Goal: Task Accomplishment & Management: Manage account settings

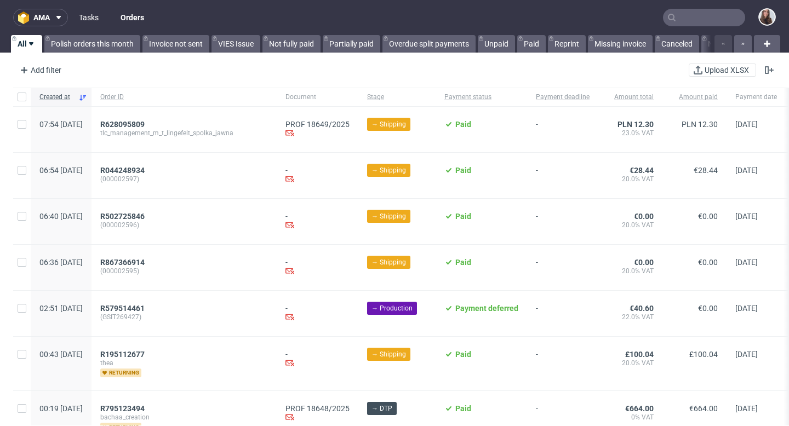
click at [81, 19] on link "Tasks" at bounding box center [88, 18] width 33 height 18
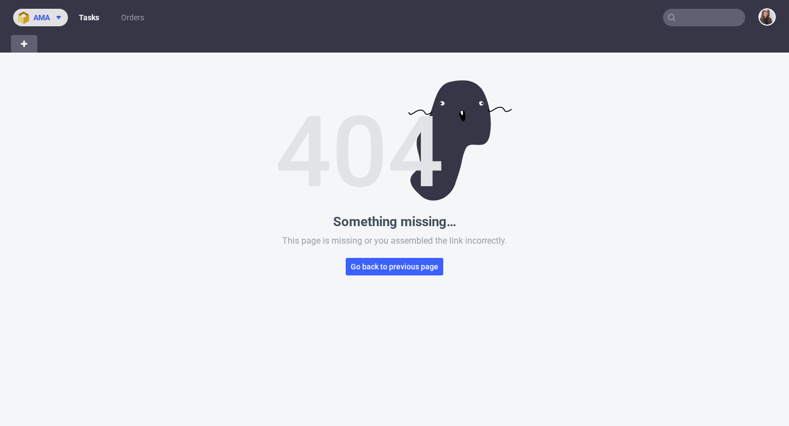
click at [49, 20] on span "ama" at bounding box center [41, 18] width 16 height 8
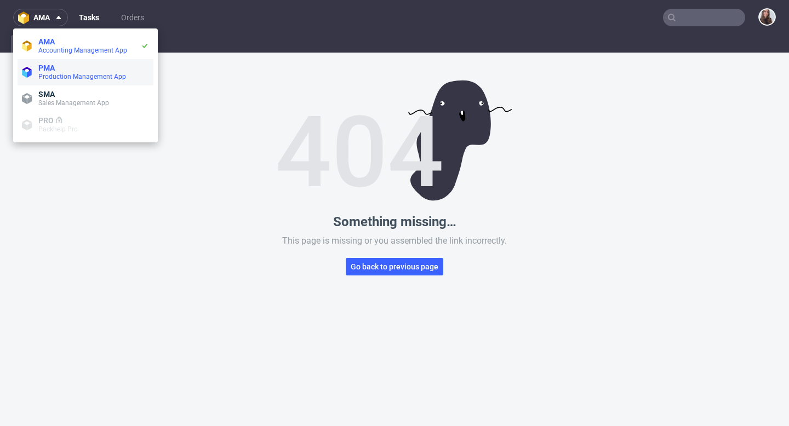
click at [59, 69] on span "PMA" at bounding box center [93, 68] width 111 height 9
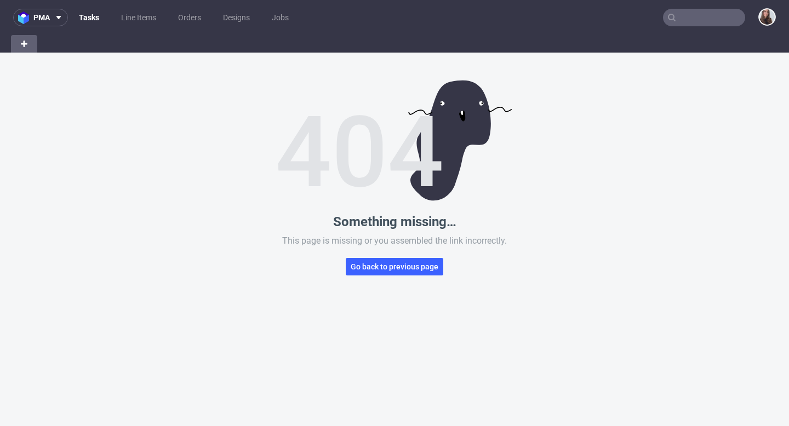
click at [92, 12] on link "Tasks" at bounding box center [88, 18] width 33 height 18
click at [383, 280] on div "Something missing… This page is missing or you assembled the link incorrectly. …" at bounding box center [394, 266] width 789 height 426
click at [370, 264] on span "Go back to previous page" at bounding box center [395, 267] width 88 height 8
click at [362, 119] on img at bounding box center [395, 140] width 234 height 121
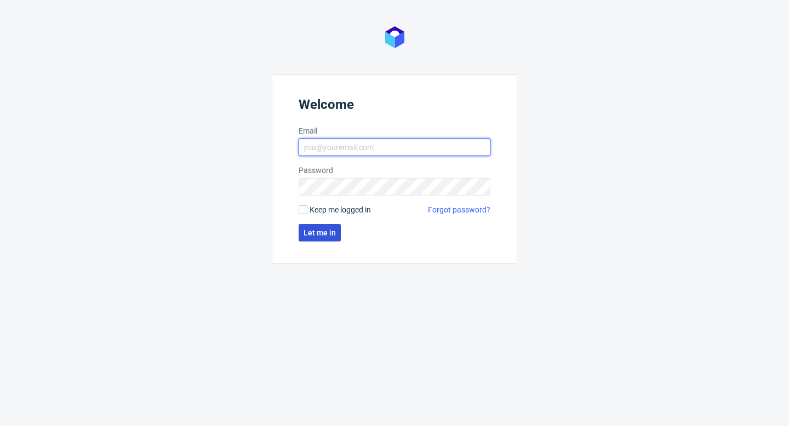
type input "sandra.beska@packhelp.com"
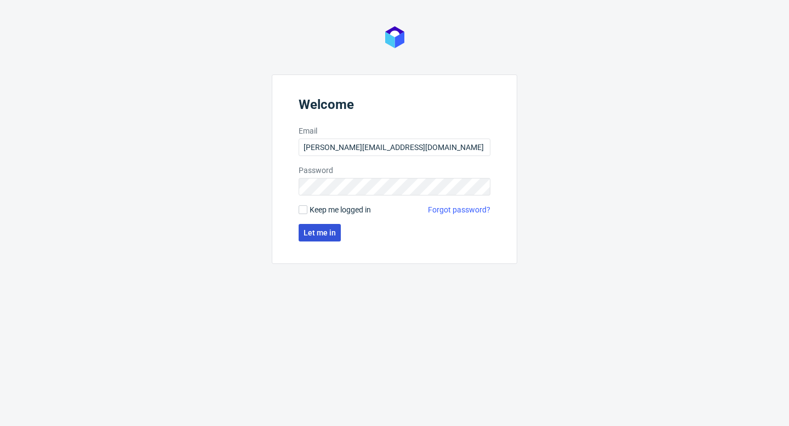
click at [323, 229] on span "Let me in" at bounding box center [320, 233] width 32 height 8
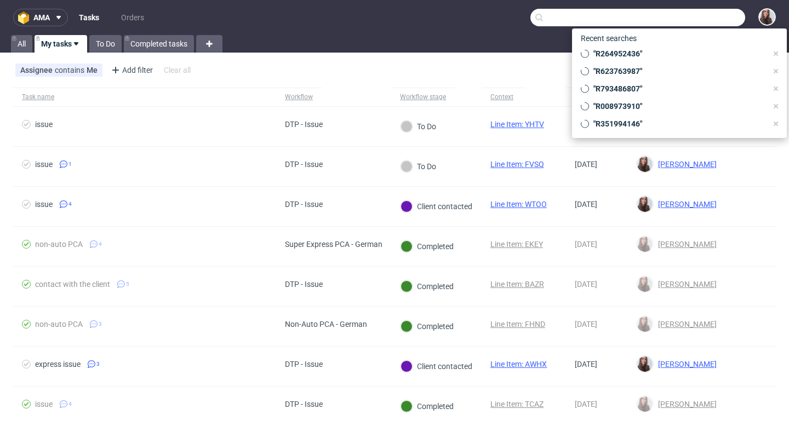
click at [705, 15] on input "text" at bounding box center [637, 18] width 215 height 18
paste input "R115071119"
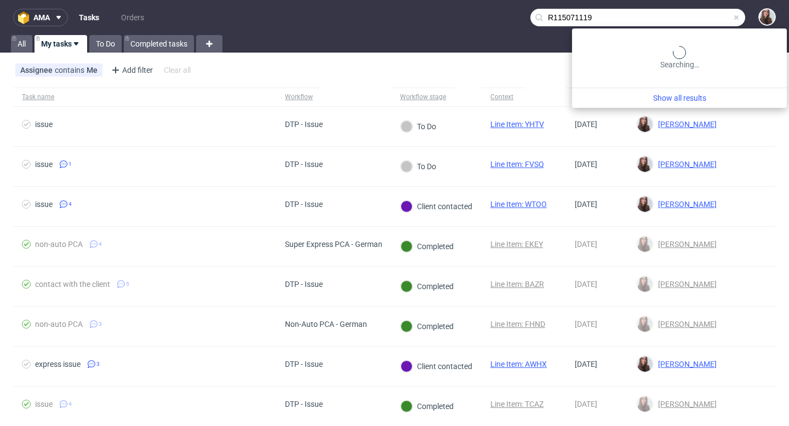
type input "R115071119"
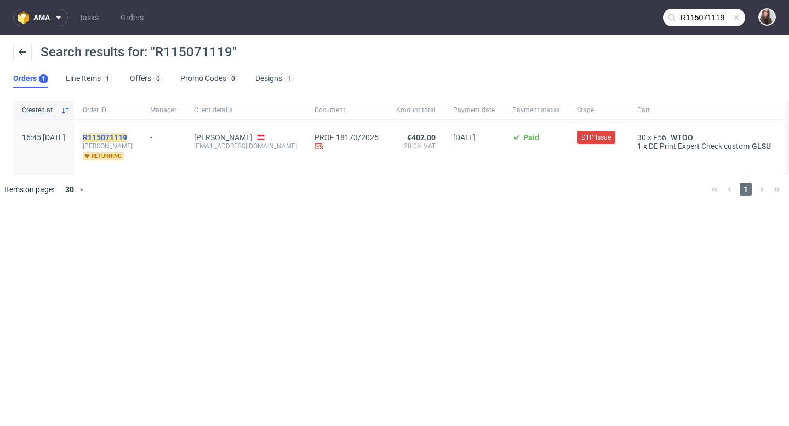
click at [127, 135] on mark "R115071119" at bounding box center [105, 137] width 44 height 9
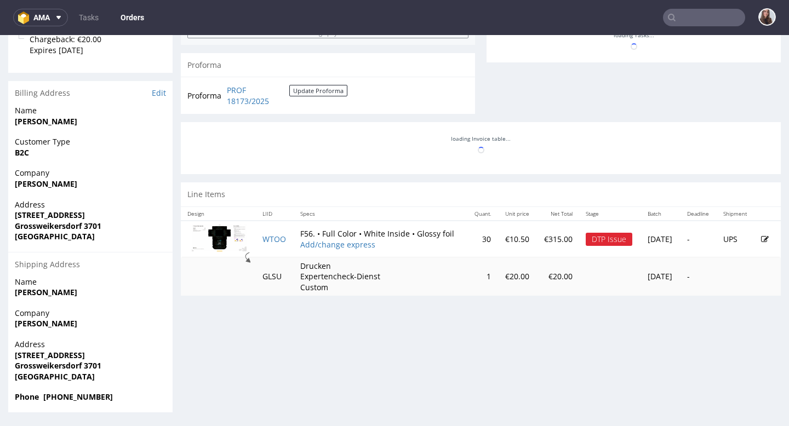
scroll to position [3, 0]
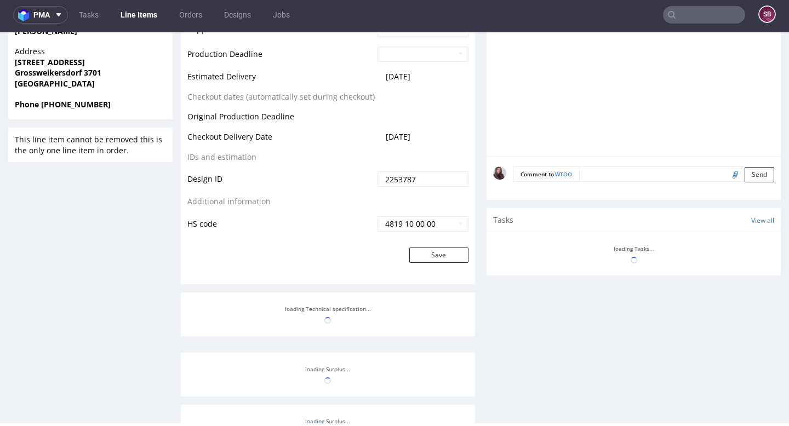
scroll to position [511, 0]
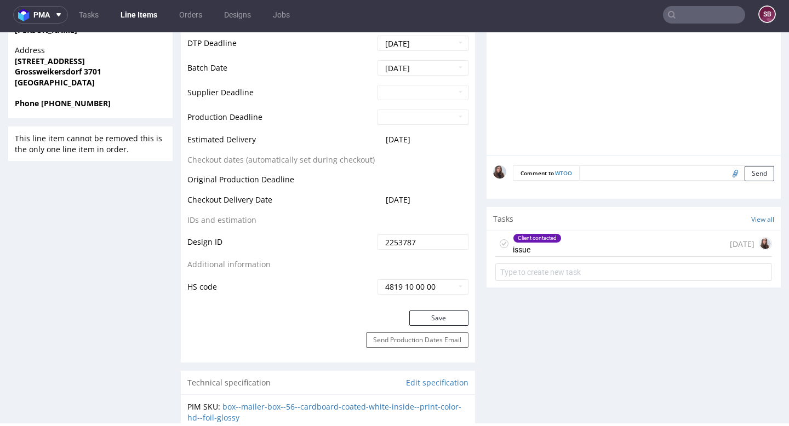
click at [586, 247] on div "Client contacted issue 2 days ago" at bounding box center [633, 244] width 277 height 26
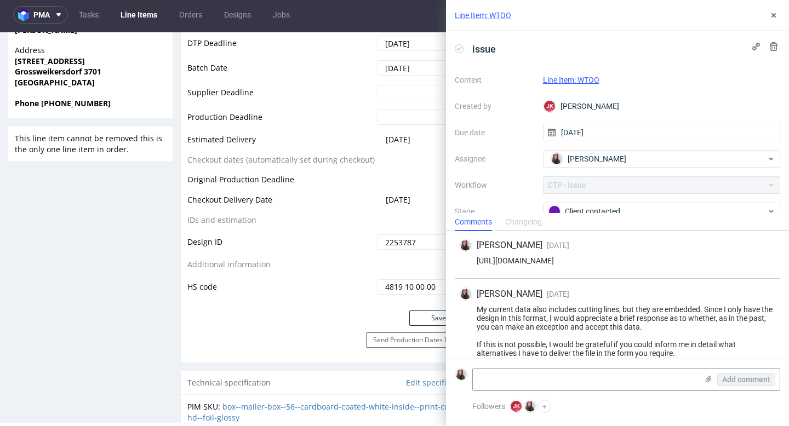
scroll to position [159, 0]
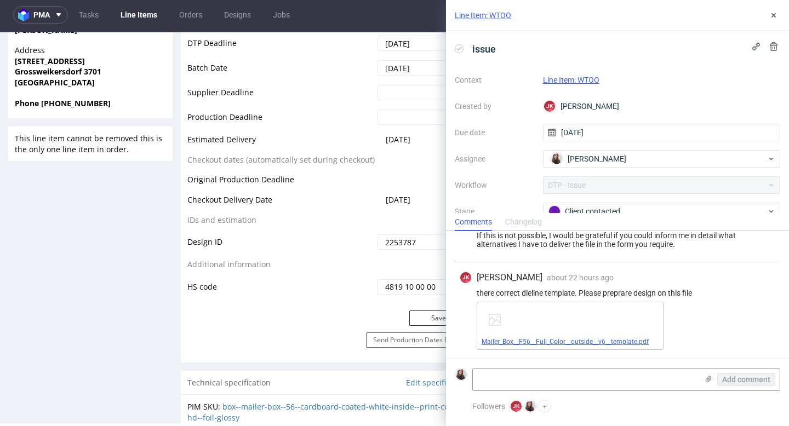
click at [549, 344] on link "Mailer_Box__F56__Full_Color__outside__v6__template.pdf" at bounding box center [565, 342] width 167 height 8
click at [91, 12] on link "Tasks" at bounding box center [88, 15] width 33 height 18
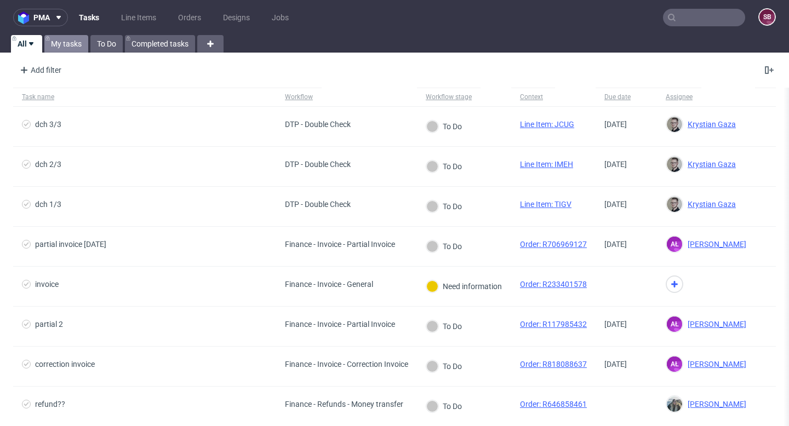
click at [71, 42] on link "My tasks" at bounding box center [66, 44] width 44 height 18
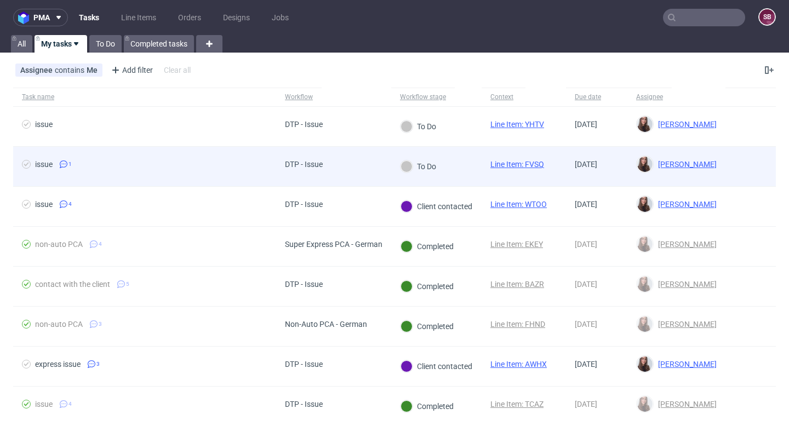
click at [324, 172] on div "DTP - Issue" at bounding box center [303, 166] width 55 height 39
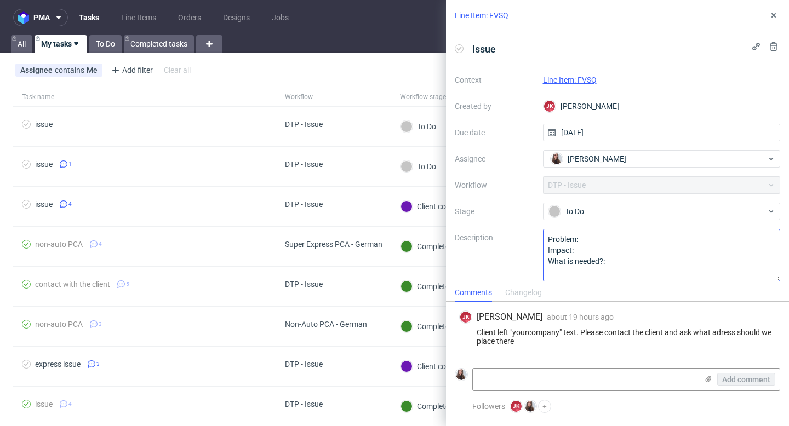
scroll to position [7, 0]
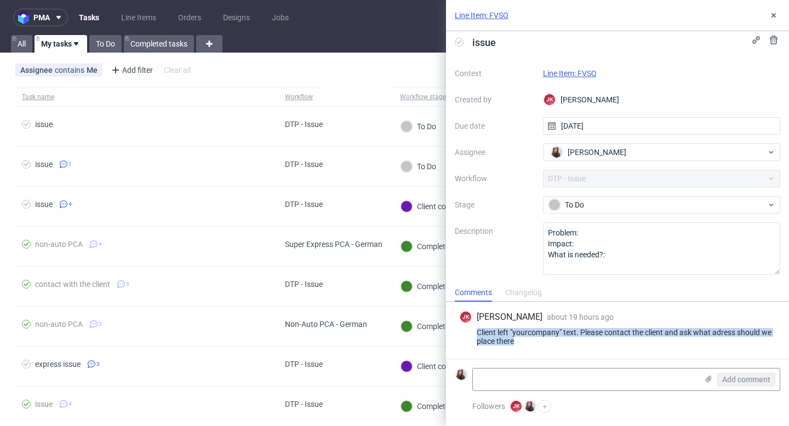
drag, startPoint x: 518, startPoint y: 341, endPoint x: 477, endPoint y: 333, distance: 41.3
click at [477, 333] on div "Client left "yourcompany" text. Please contact the client and ask what adress s…" at bounding box center [617, 337] width 317 height 18
copy div "Client left "yourcompany" text. Please contact the client and ask what adress s…"
click at [583, 70] on link "Line Item: FVSQ" at bounding box center [570, 73] width 54 height 9
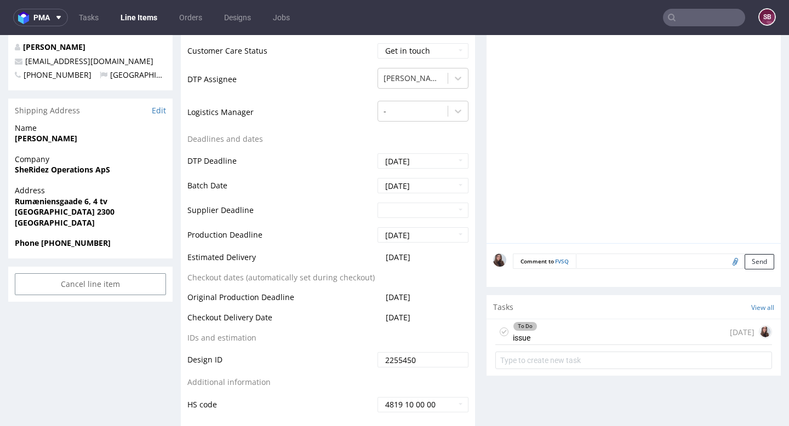
scroll to position [410, 0]
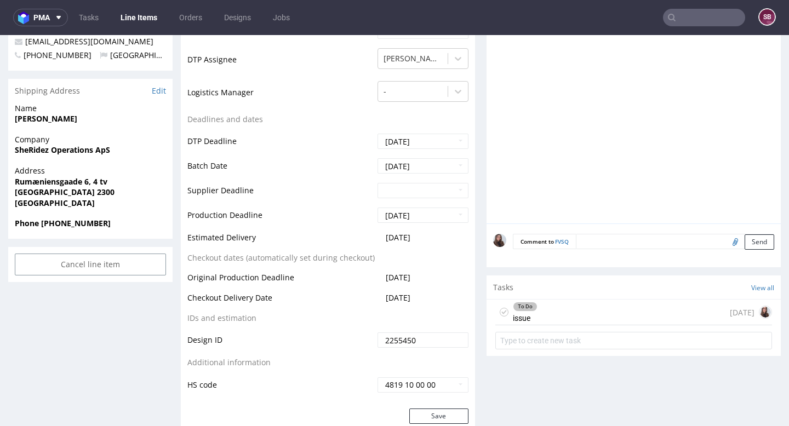
click at [545, 311] on div "To Do issue 1 day ago" at bounding box center [633, 313] width 277 height 26
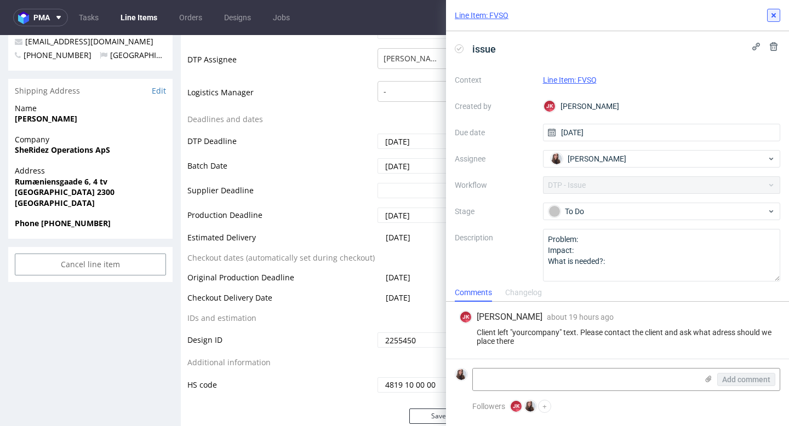
click at [776, 18] on icon at bounding box center [773, 15] width 9 height 9
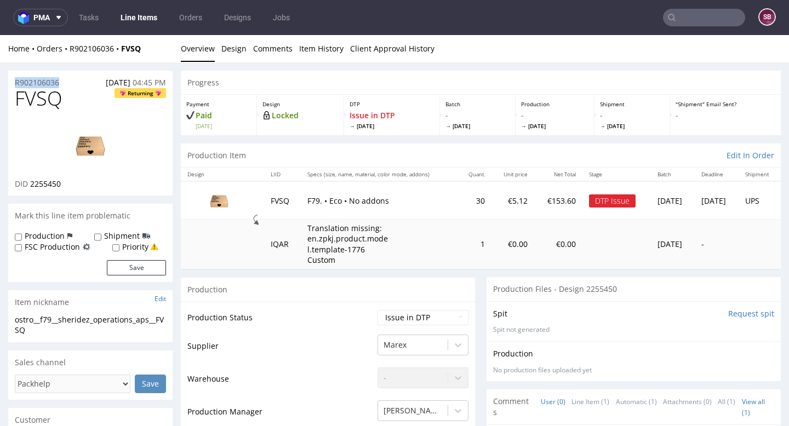
drag, startPoint x: 66, startPoint y: 85, endPoint x: 12, endPoint y: 83, distance: 53.7
click at [12, 83] on div "R902106036 01.09.2025 04:45 PM" at bounding box center [90, 80] width 164 height 18
copy p "R902106036"
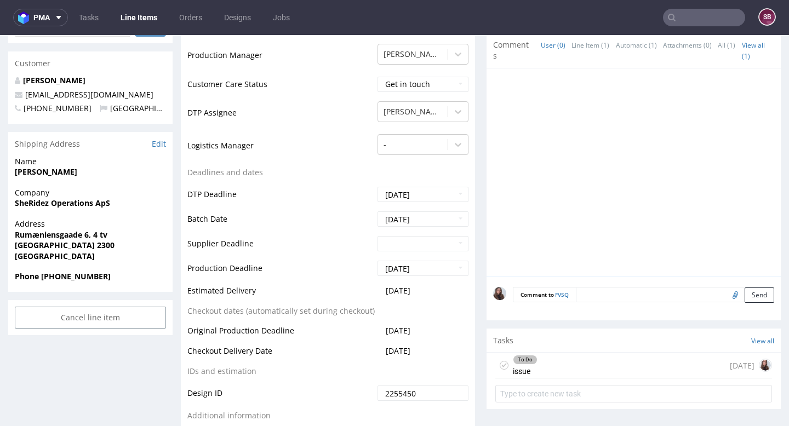
scroll to position [358, 0]
click at [541, 371] on div "To Do issue 1 day ago" at bounding box center [633, 365] width 277 height 26
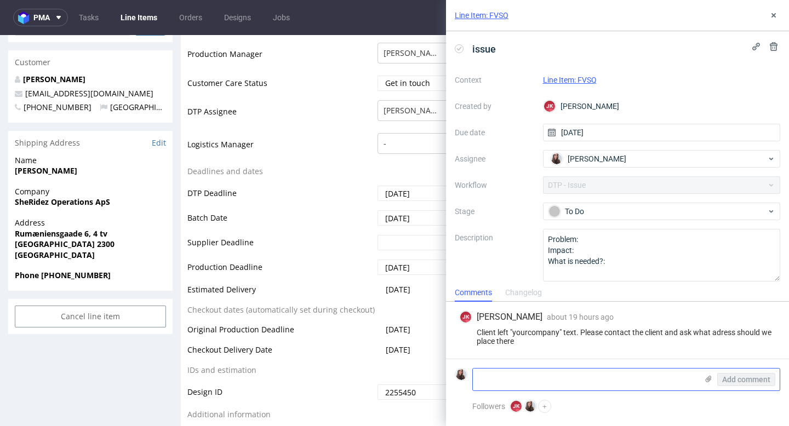
click at [541, 376] on textarea at bounding box center [585, 380] width 225 height 22
paste textarea "https://app-eu1.hubspot.com/contacts/25600958/record/0-5/220113776882/"
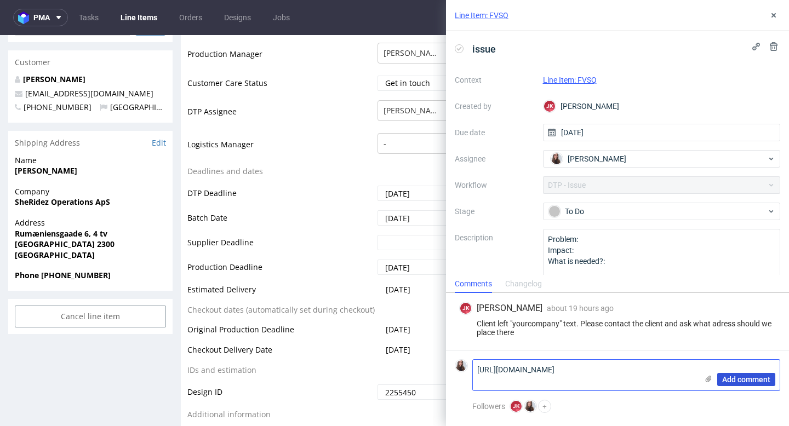
type textarea "https://app-eu1.hubspot.com/contacts/25600958/record/0-5/220113776882/"
click at [724, 376] on span "Add comment" at bounding box center [746, 380] width 48 height 8
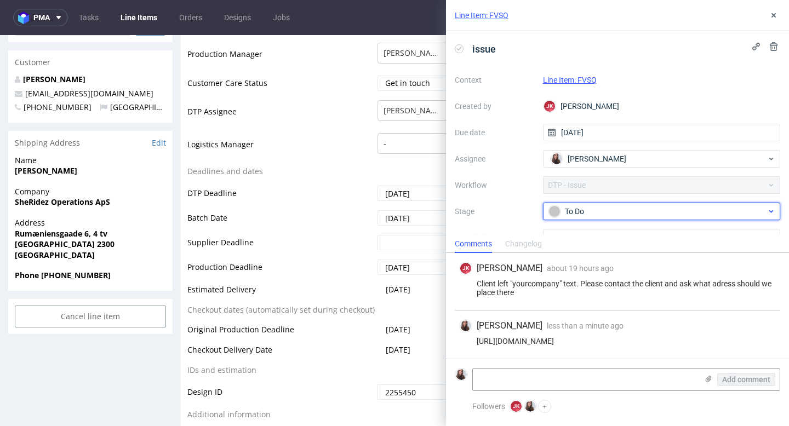
click at [593, 213] on div "To Do" at bounding box center [657, 211] width 218 height 12
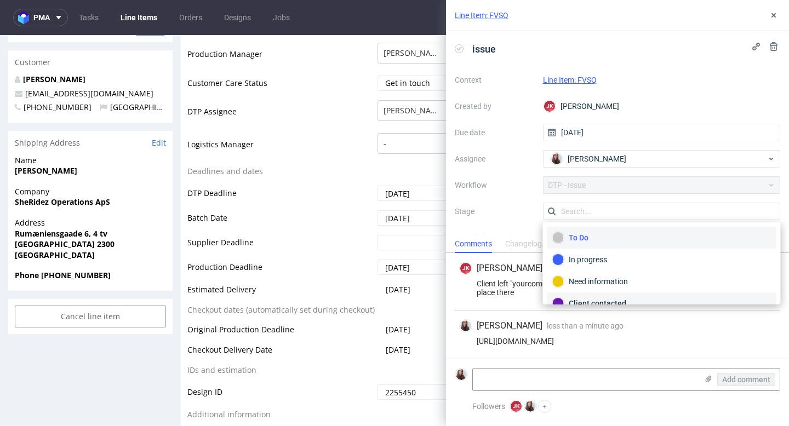
click at [583, 298] on div "Client contacted" at bounding box center [661, 303] width 219 height 12
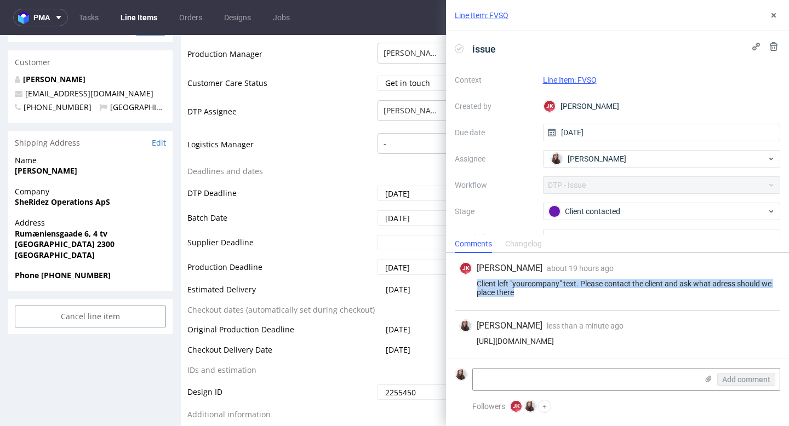
drag, startPoint x: 513, startPoint y: 291, endPoint x: 477, endPoint y: 284, distance: 37.3
click at [477, 284] on div "Client left "yourcompany" text. Please contact the client and ask what adress s…" at bounding box center [617, 288] width 317 height 18
copy div "Client left "yourcompany" text. Please contact the client and ask what adress s…"
click at [574, 82] on link "Line Item: FVSQ" at bounding box center [570, 80] width 54 height 9
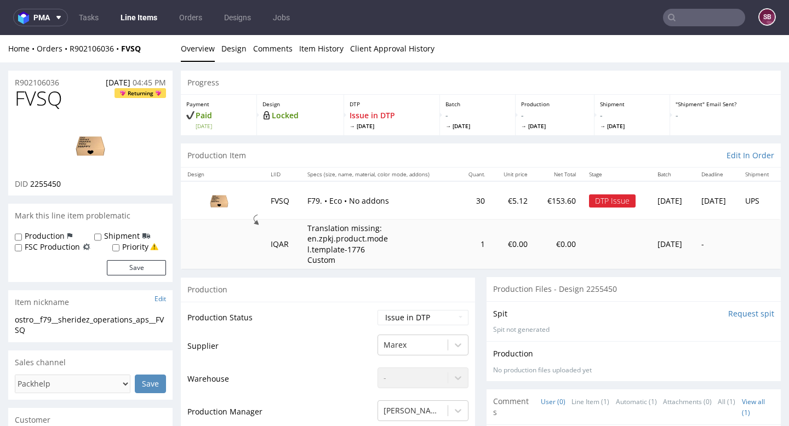
click at [220, 204] on img at bounding box center [219, 200] width 55 height 31
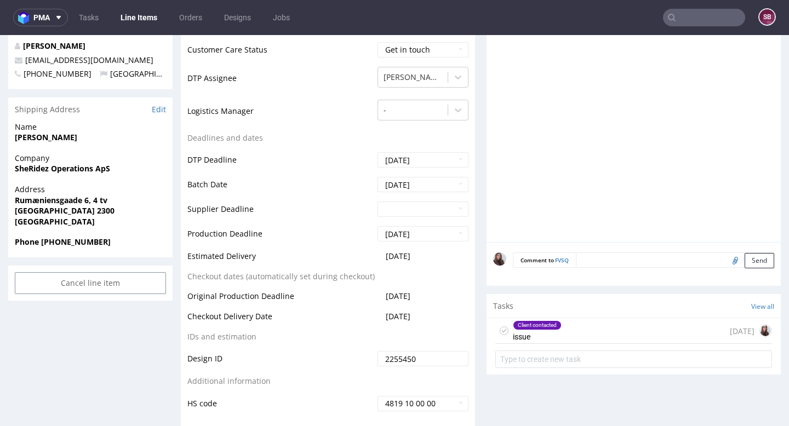
scroll to position [431, 0]
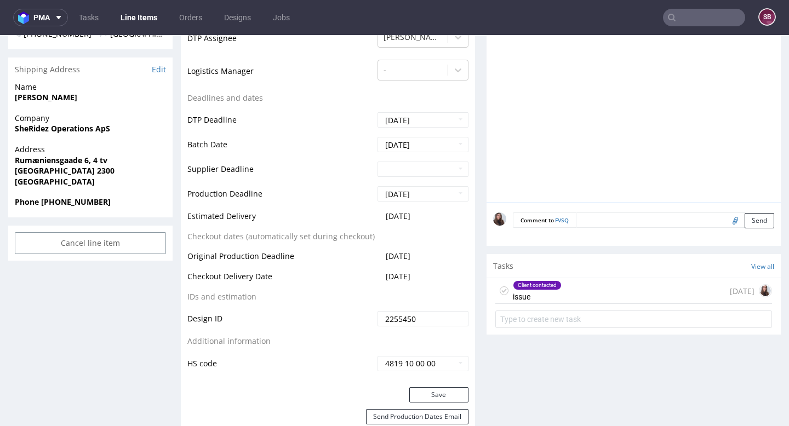
click at [530, 294] on div "Client contacted issue" at bounding box center [537, 290] width 49 height 25
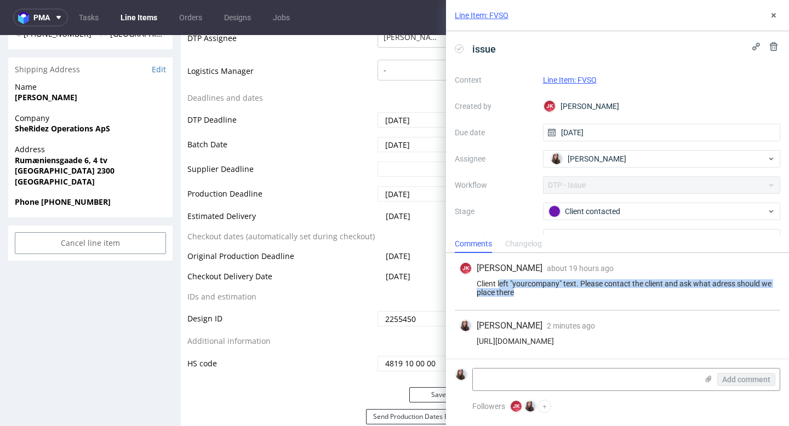
drag, startPoint x: 499, startPoint y: 282, endPoint x: 537, endPoint y: 295, distance: 40.7
click at [537, 295] on div "Client left "yourcompany" text. Please contact the client and ask what adress s…" at bounding box center [617, 288] width 317 height 18
copy div "eft "yourcompany" text. Please contact the client and ask what adress should we…"
click at [90, 22] on link "Tasks" at bounding box center [88, 18] width 33 height 18
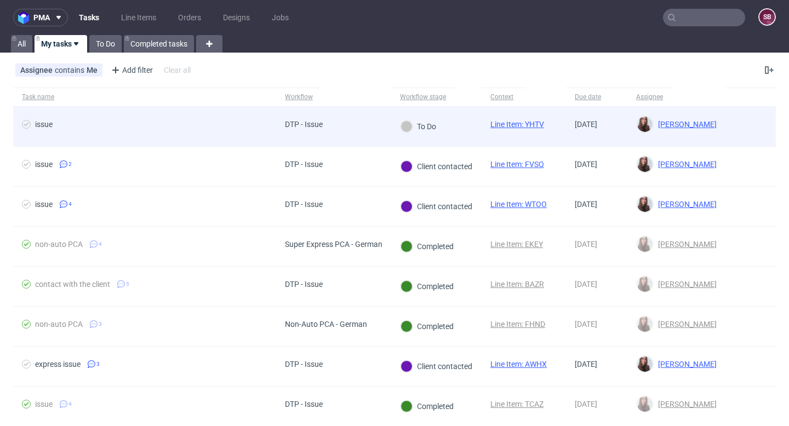
click at [379, 127] on div "DTP - Issue" at bounding box center [333, 127] width 115 height 40
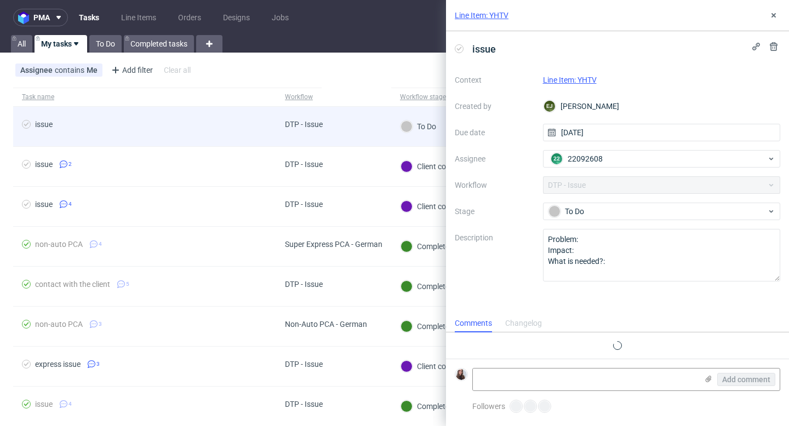
scroll to position [9, 0]
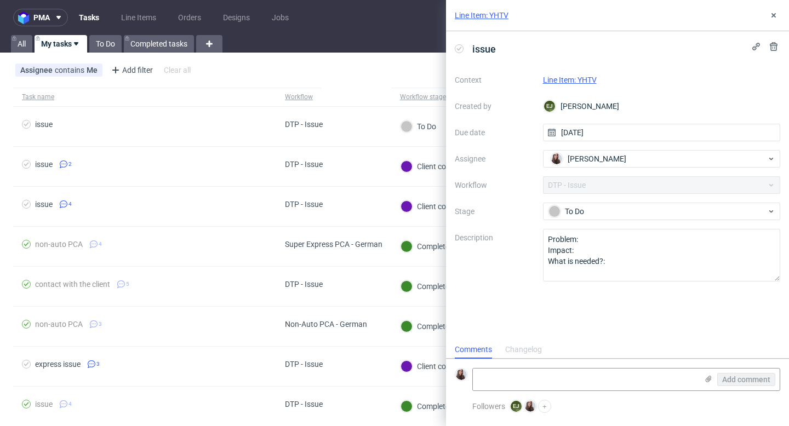
click at [530, 350] on div "Changelog" at bounding box center [523, 350] width 37 height 18
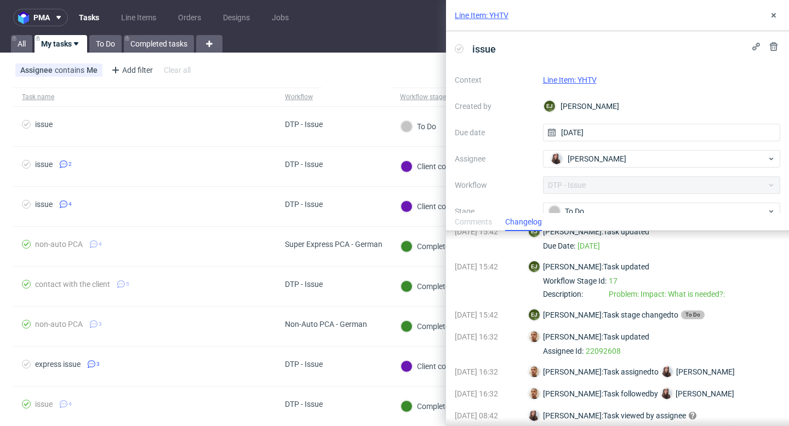
scroll to position [64, 0]
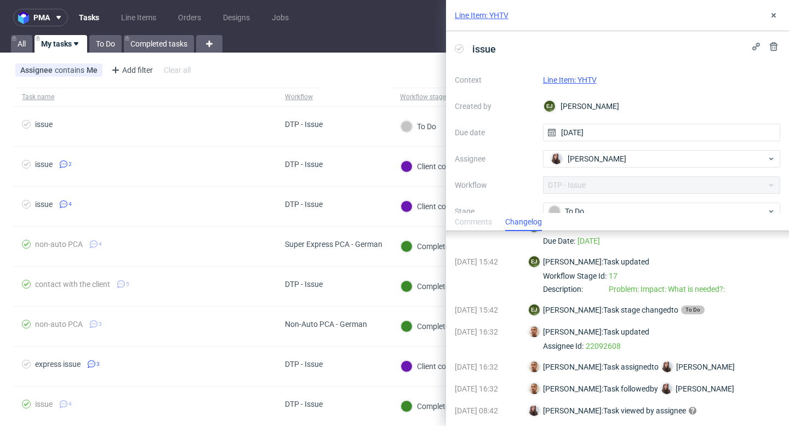
click at [466, 220] on div "Comments" at bounding box center [473, 223] width 37 height 18
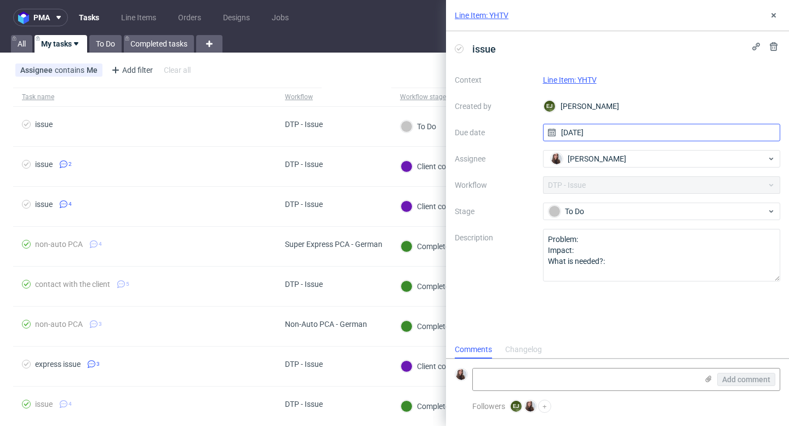
scroll to position [9, 0]
click at [586, 79] on link "Line Item: YHTV" at bounding box center [570, 80] width 54 height 9
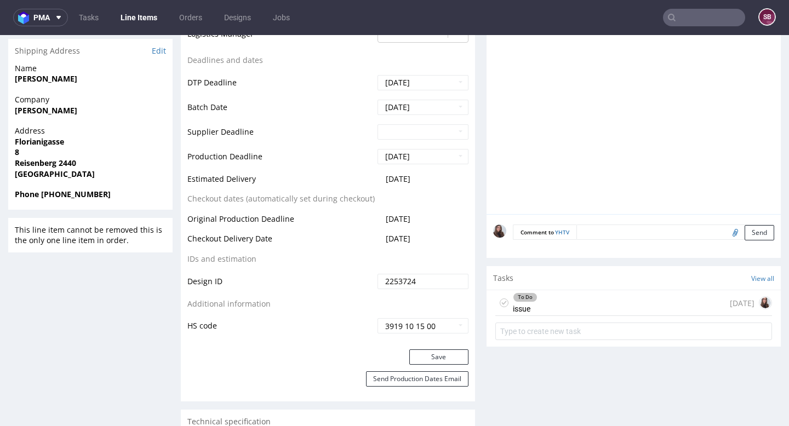
scroll to position [404, 0]
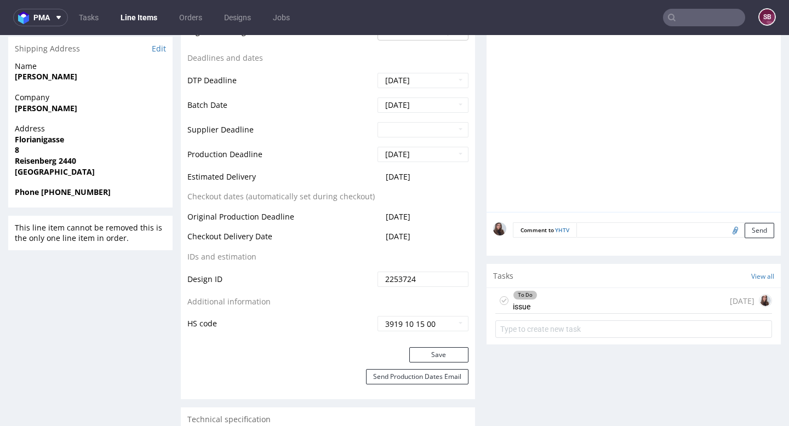
click at [532, 300] on div "To Do" at bounding box center [525, 295] width 24 height 9
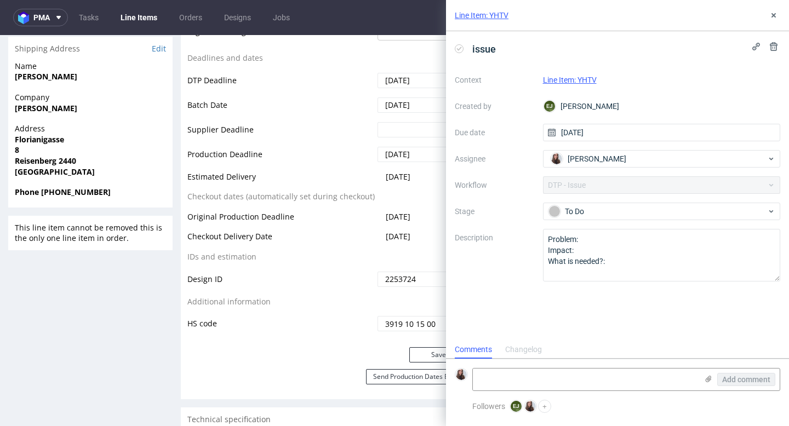
scroll to position [9, 0]
click at [774, 15] on use at bounding box center [773, 15] width 4 height 4
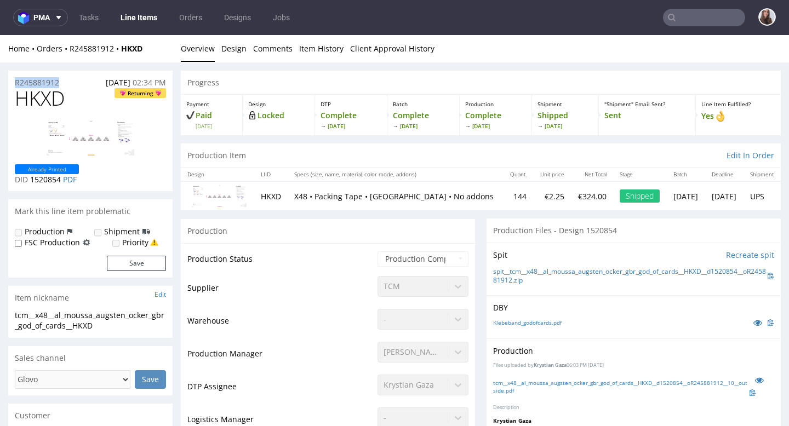
drag, startPoint x: 67, startPoint y: 84, endPoint x: 13, endPoint y: 83, distance: 54.2
click at [13, 83] on div "R245881912 [DATE] 02:34 PM" at bounding box center [90, 80] width 164 height 18
copy p "R245881912"
click at [702, 19] on input "text" at bounding box center [704, 18] width 82 height 18
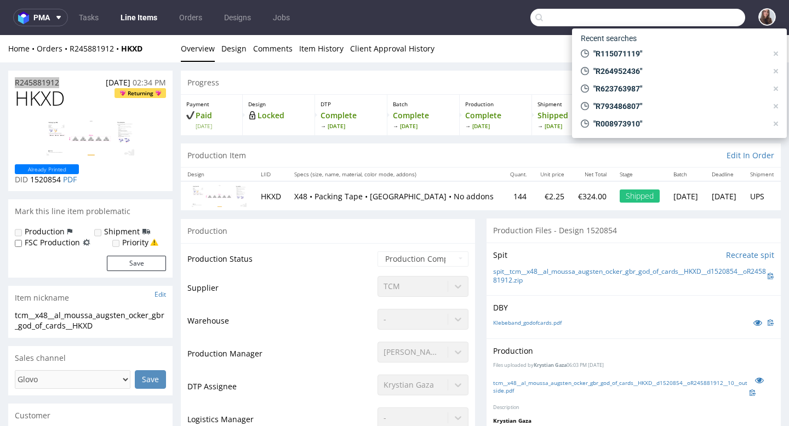
paste input "R353632238"
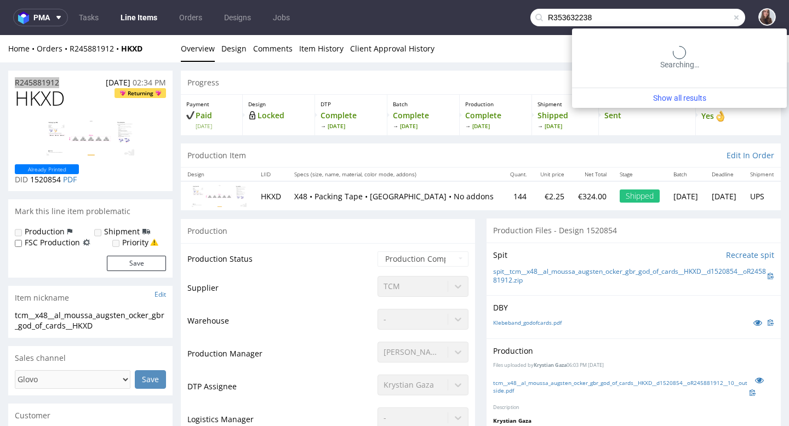
type input "R353632238"
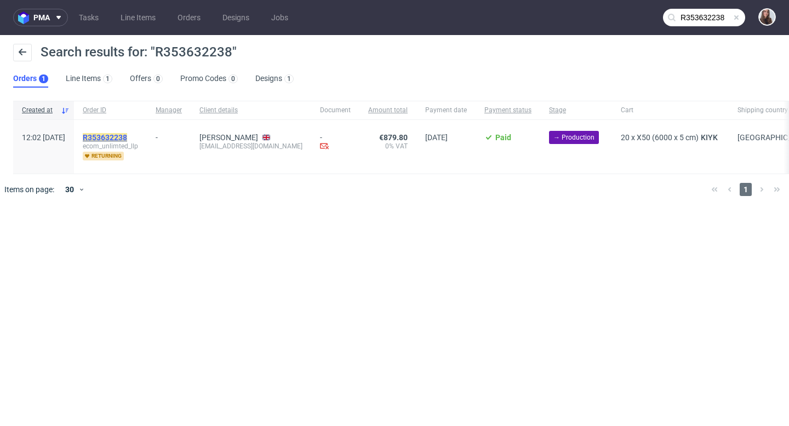
click at [127, 135] on mark "R353632238" at bounding box center [105, 137] width 44 height 9
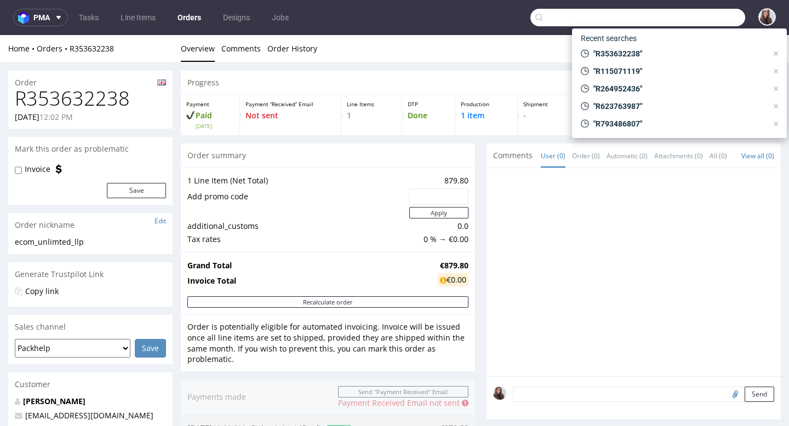
click at [690, 21] on input "text" at bounding box center [637, 18] width 215 height 18
paste input "R353632238"
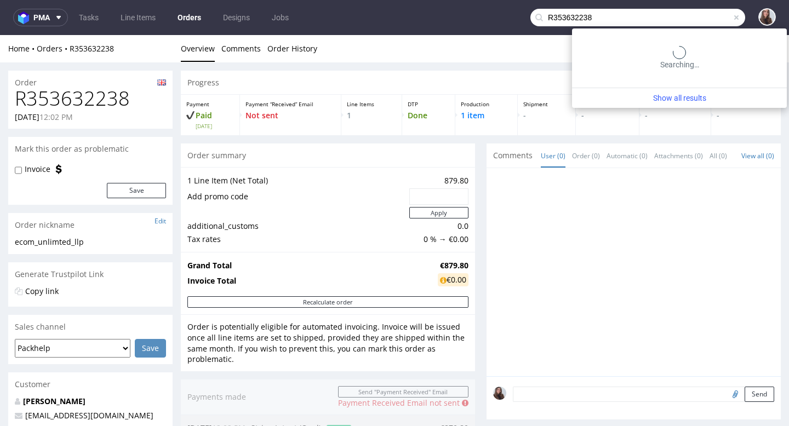
type input "R353632238"
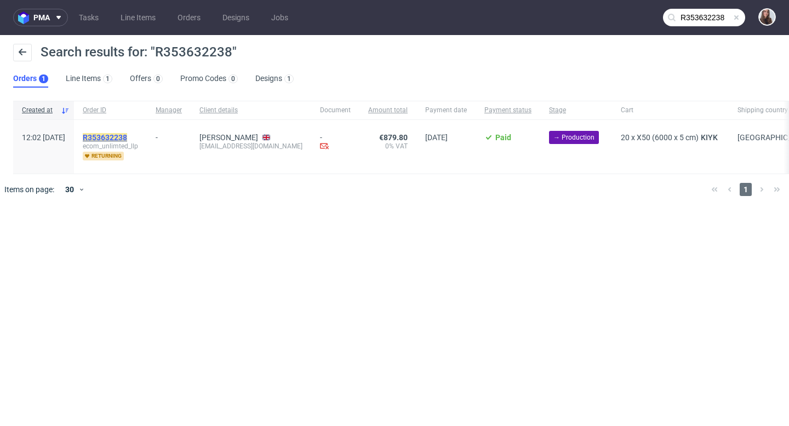
click at [127, 136] on mark "R353632238" at bounding box center [105, 137] width 44 height 9
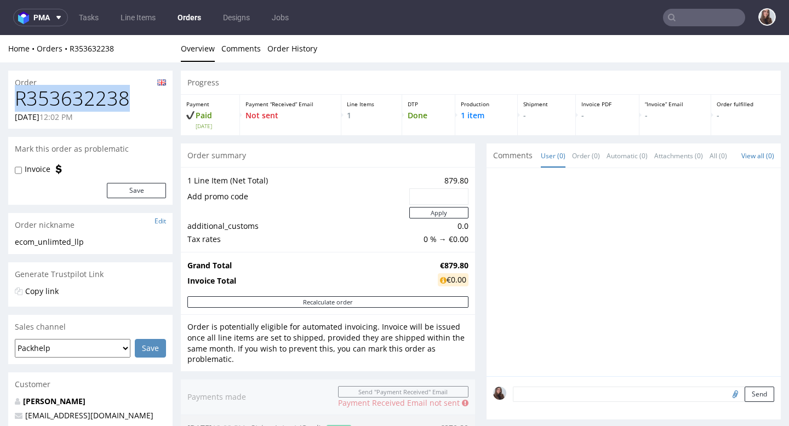
drag, startPoint x: 134, startPoint y: 95, endPoint x: 19, endPoint y: 98, distance: 115.1
click at [19, 98] on h1 "R353632238" at bounding box center [90, 99] width 151 height 22
copy h1 "R353632238"
click at [276, 55] on link "Order History" at bounding box center [292, 48] width 50 height 27
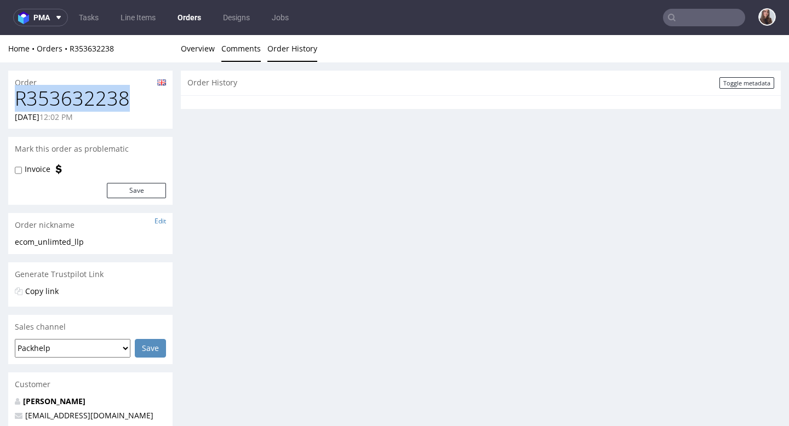
click at [234, 54] on link "Comments" at bounding box center [240, 48] width 39 height 27
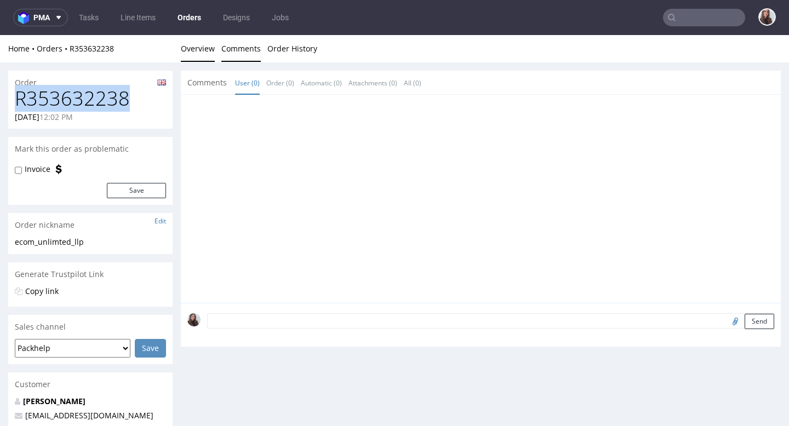
click at [199, 49] on link "Overview" at bounding box center [198, 48] width 34 height 27
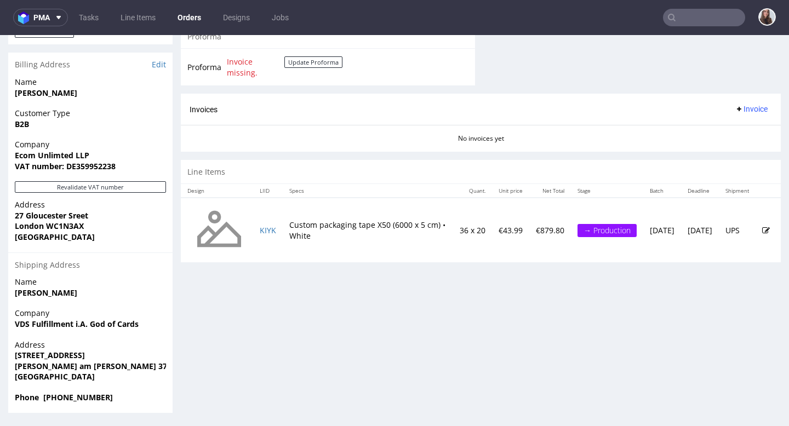
scroll to position [3, 0]
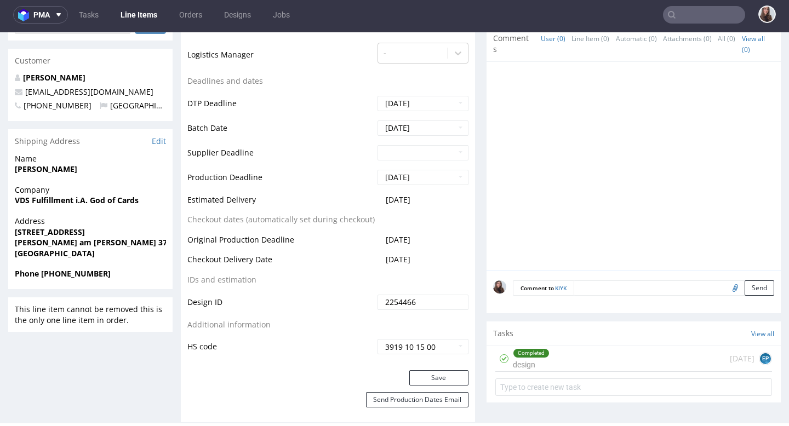
scroll to position [397, 0]
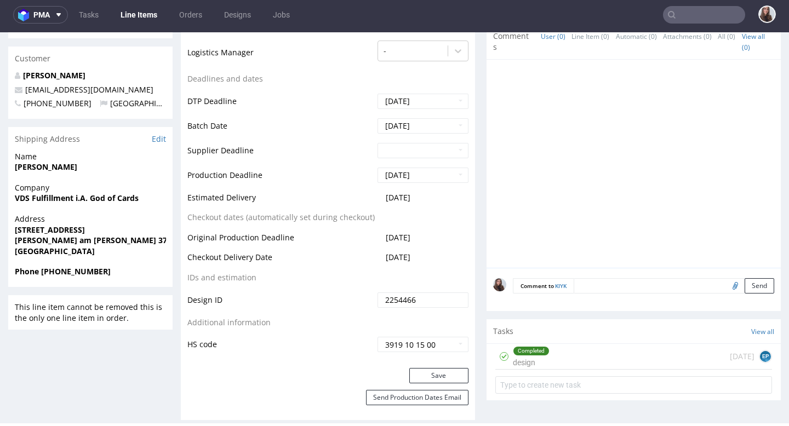
drag, startPoint x: 431, startPoint y: 194, endPoint x: 382, endPoint y: 198, distance: 48.9
click at [382, 198] on td "2025-09-30" at bounding box center [422, 201] width 94 height 20
copy span "2025-09-30"
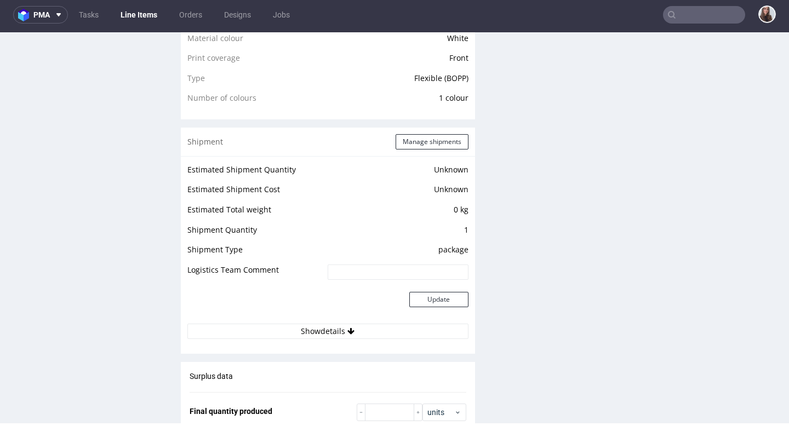
scroll to position [887, 0]
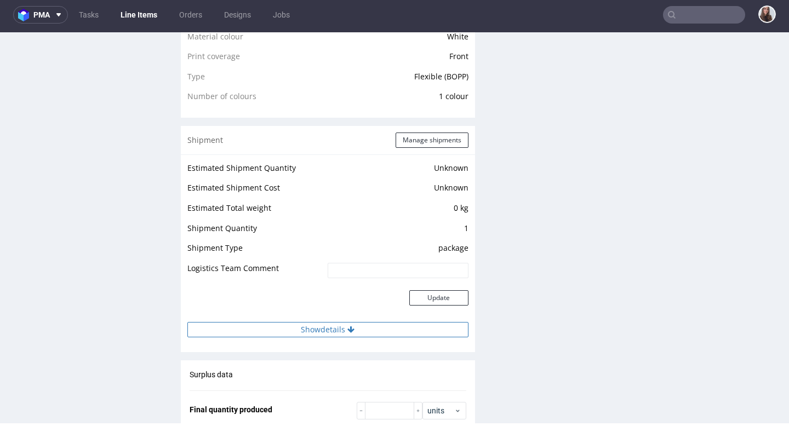
click at [318, 327] on button "Show details" at bounding box center [327, 329] width 281 height 15
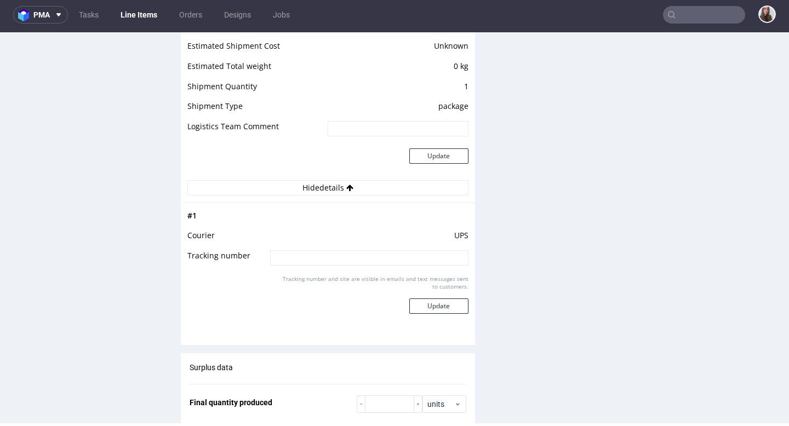
scroll to position [1041, 0]
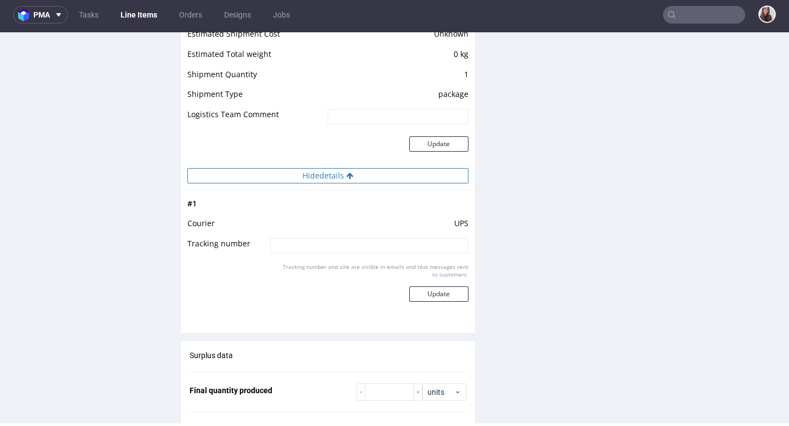
click at [340, 179] on button "Hide details" at bounding box center [327, 175] width 281 height 15
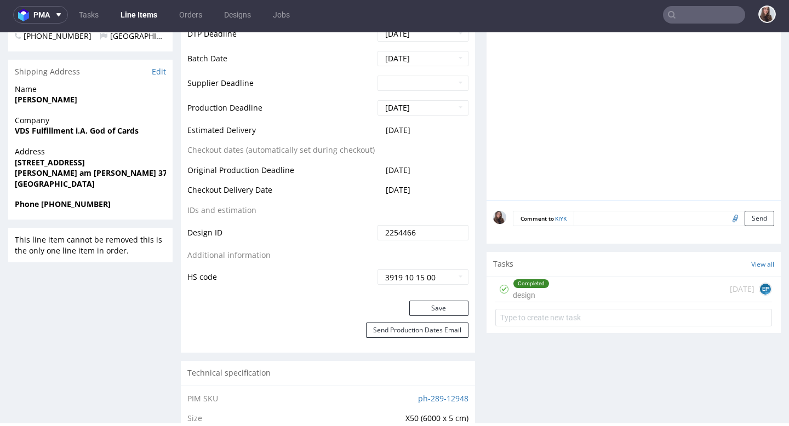
scroll to position [473, 0]
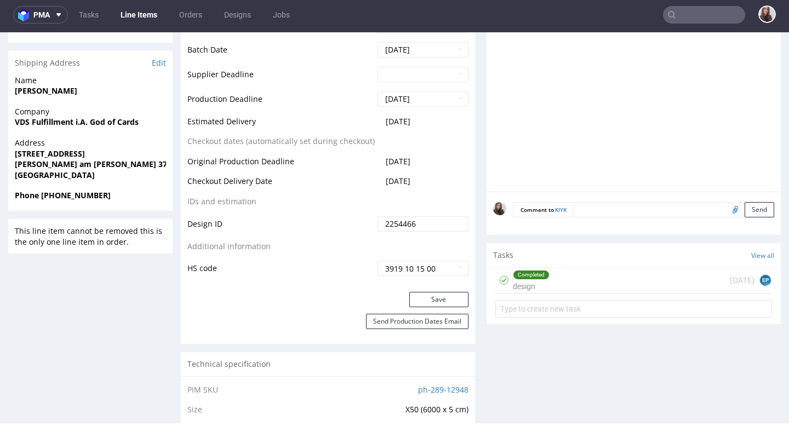
click at [554, 284] on div "Completed design 5 days ago EP" at bounding box center [633, 281] width 277 height 26
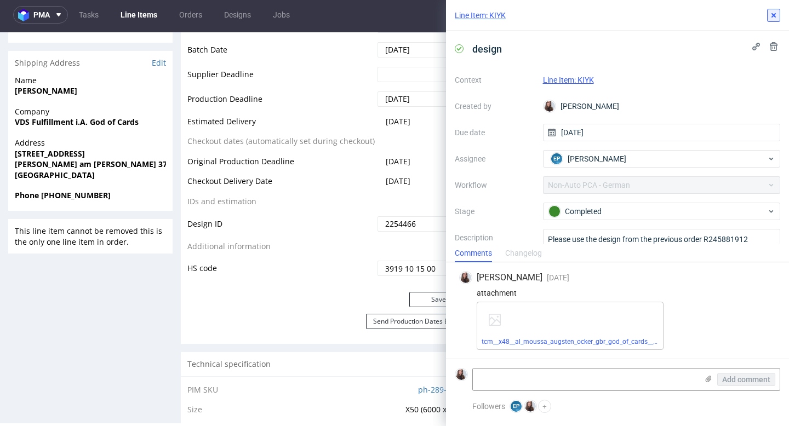
click at [769, 16] on icon at bounding box center [773, 15] width 9 height 9
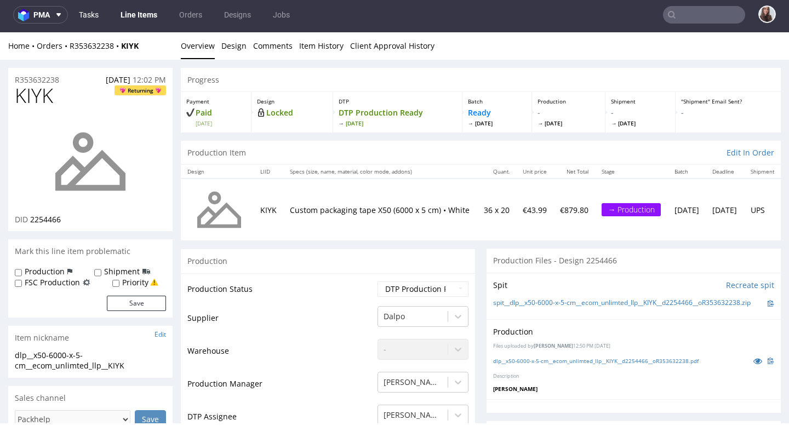
click at [87, 15] on link "Tasks" at bounding box center [88, 15] width 33 height 18
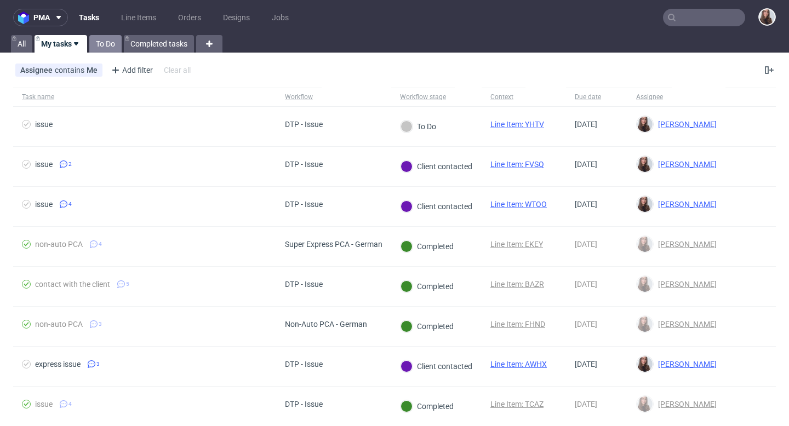
click at [101, 44] on link "To Do" at bounding box center [105, 44] width 32 height 18
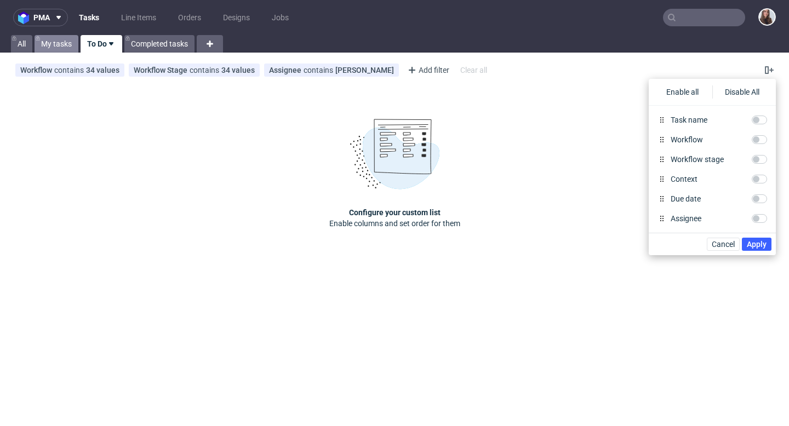
click at [72, 43] on link "My tasks" at bounding box center [57, 44] width 44 height 18
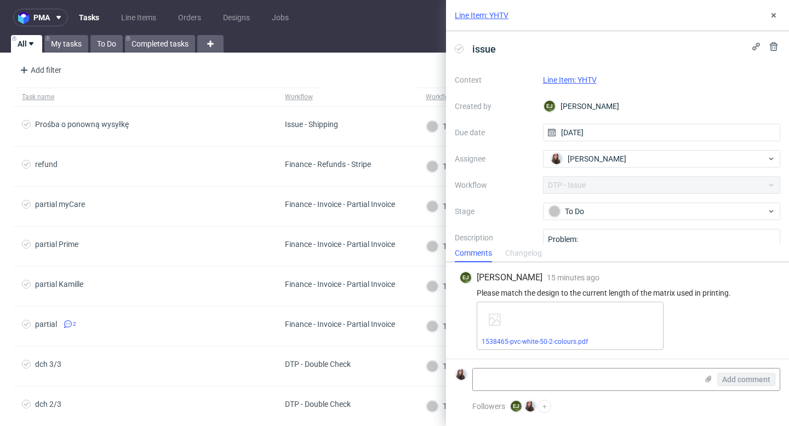
click at [399, 79] on link "Line Item: YHTV" at bounding box center [570, 80] width 54 height 9
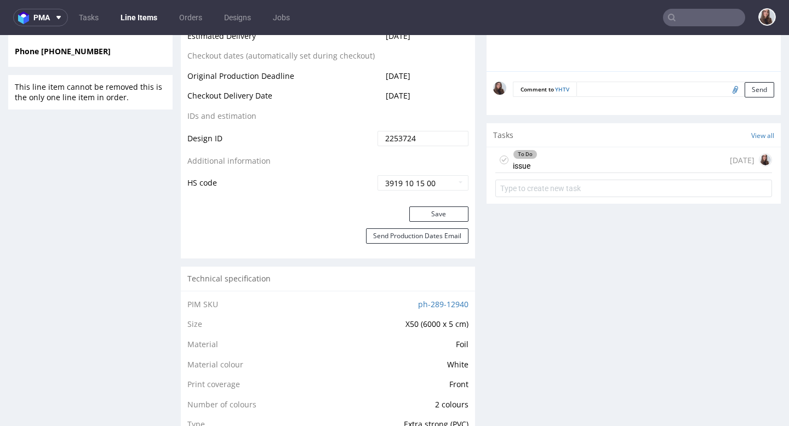
scroll to position [548, 0]
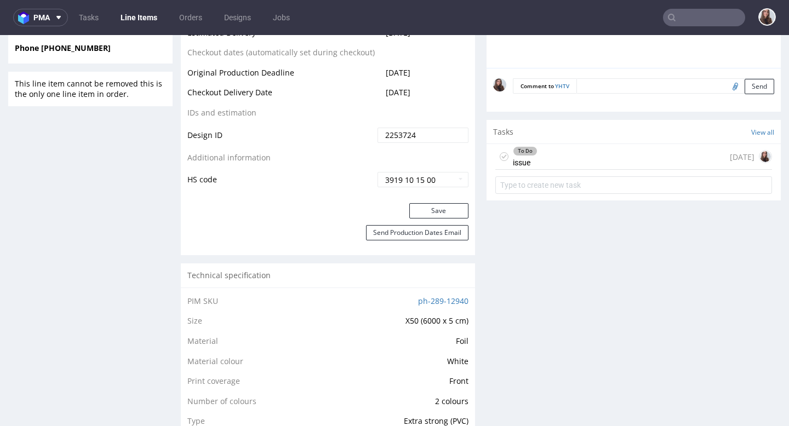
click at [588, 166] on div "To Do issue [DATE]" at bounding box center [633, 157] width 277 height 26
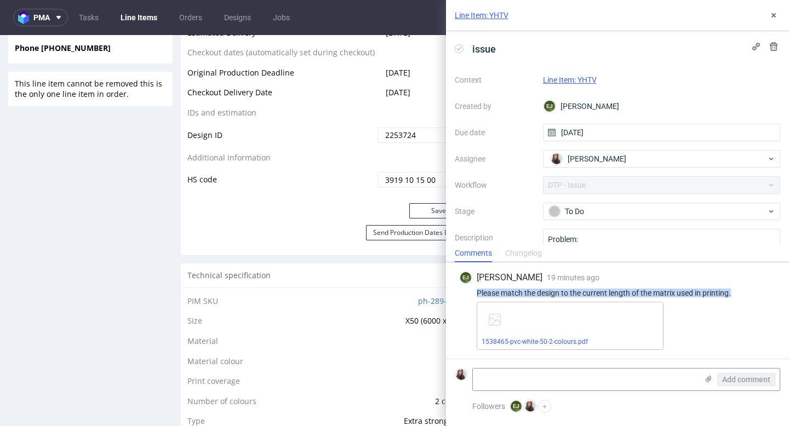
drag, startPoint x: 744, startPoint y: 293, endPoint x: 476, endPoint y: 292, distance: 267.9
click at [476, 292] on div "Please match the design to the current length of the matrix used in printing." at bounding box center [617, 293] width 317 height 9
copy div "Please match the design to the current length of the matrix used in printing."
click at [593, 80] on link "Line Item: YHTV" at bounding box center [570, 80] width 54 height 9
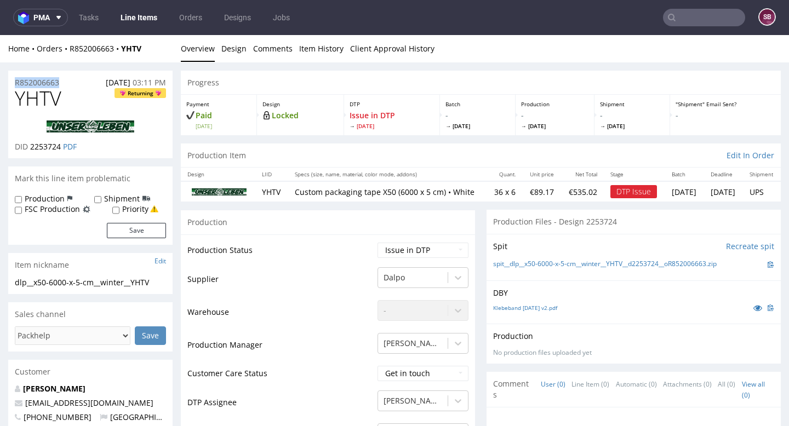
drag, startPoint x: 68, startPoint y: 81, endPoint x: 14, endPoint y: 81, distance: 54.2
click at [14, 81] on div "R852006663 [DATE] 03:11 PM" at bounding box center [90, 80] width 164 height 18
copy p "R852006663"
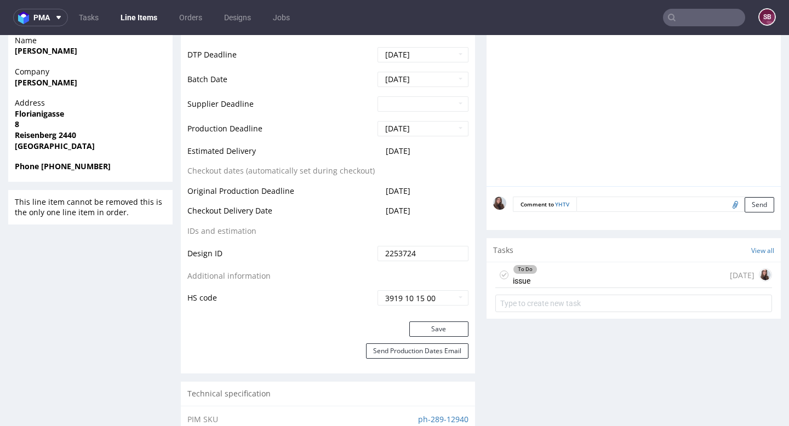
scroll to position [442, 0]
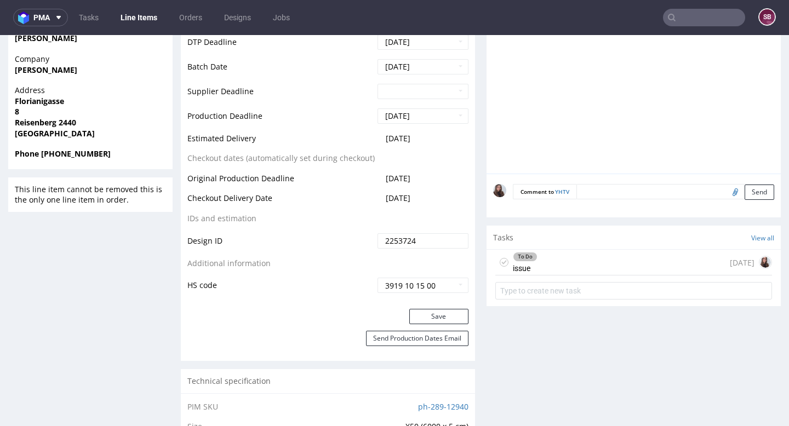
click at [578, 271] on div "To Do issue [DATE]" at bounding box center [633, 263] width 277 height 26
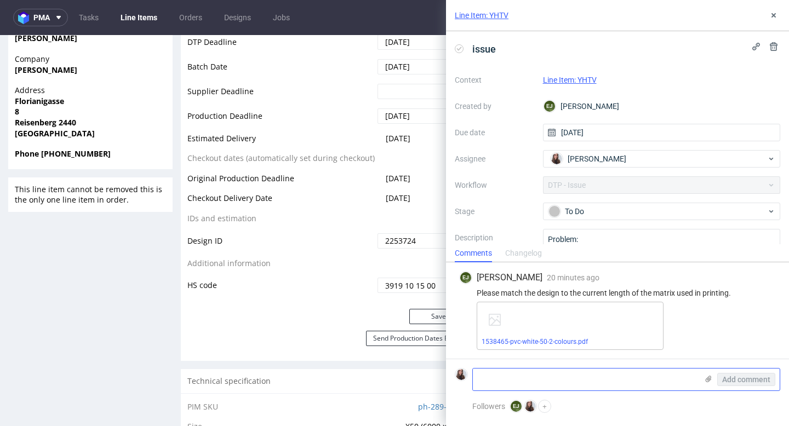
click at [554, 373] on textarea at bounding box center [585, 380] width 225 height 22
paste textarea "[URL][DOMAIN_NAME]"
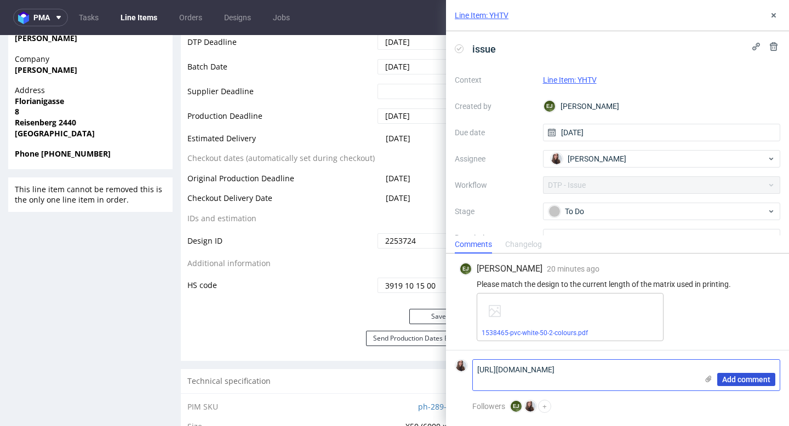
type textarea "https://app-eu1.hubspot.com/contacts/25600958/record/0-5/220179632357/"
click at [751, 377] on span "Add comment" at bounding box center [746, 380] width 48 height 8
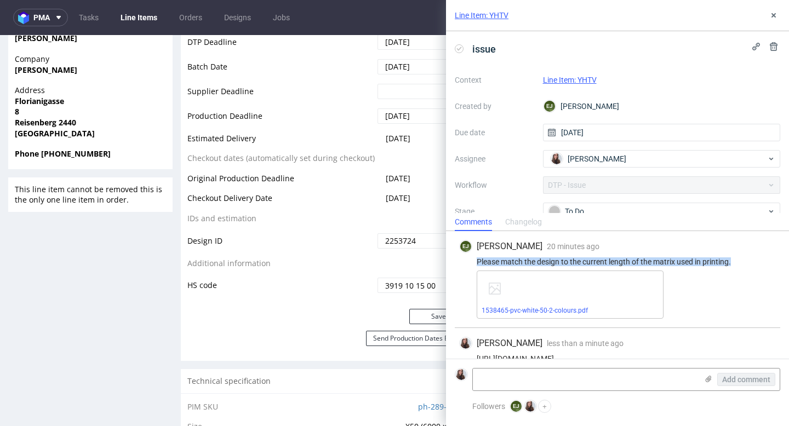
drag, startPoint x: 737, startPoint y: 264, endPoint x: 477, endPoint y: 262, distance: 260.2
click at [477, 262] on div "Please match the design to the current length of the matrix used in printing." at bounding box center [617, 261] width 317 height 9
copy div "Please match the design to the current length of the matrix used in printing."
click at [531, 307] on link "1538465-pvc-white-50-2-colours.pdf" at bounding box center [535, 311] width 106 height 8
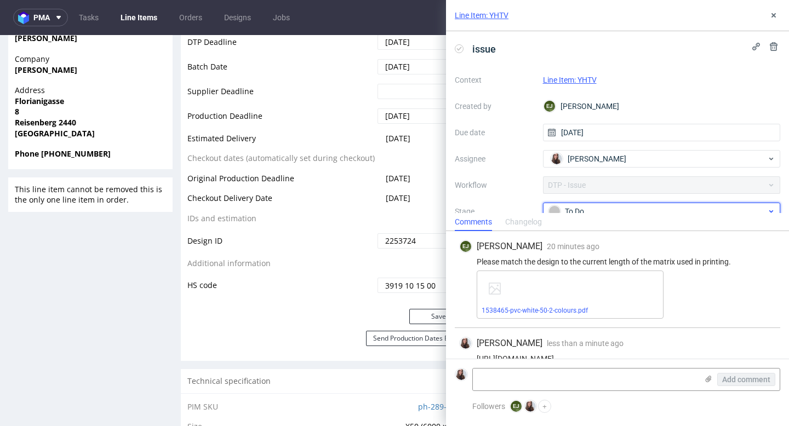
click at [579, 203] on div "To Do" at bounding box center [662, 212] width 238 height 18
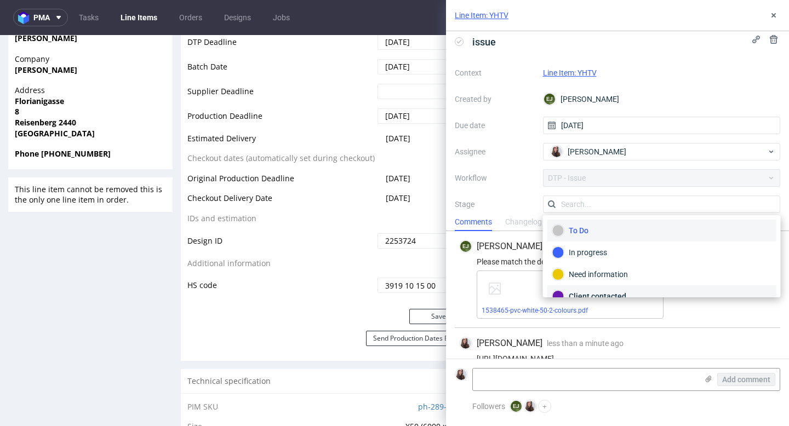
click at [592, 287] on div "Client contacted" at bounding box center [661, 296] width 229 height 22
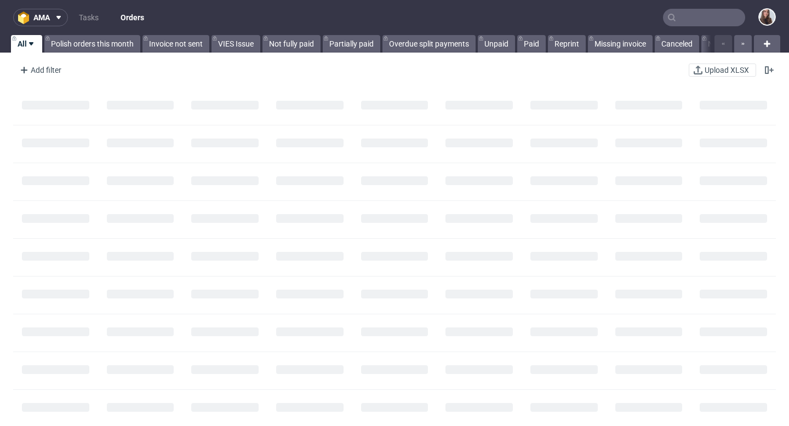
click at [689, 22] on input "text" at bounding box center [704, 18] width 82 height 18
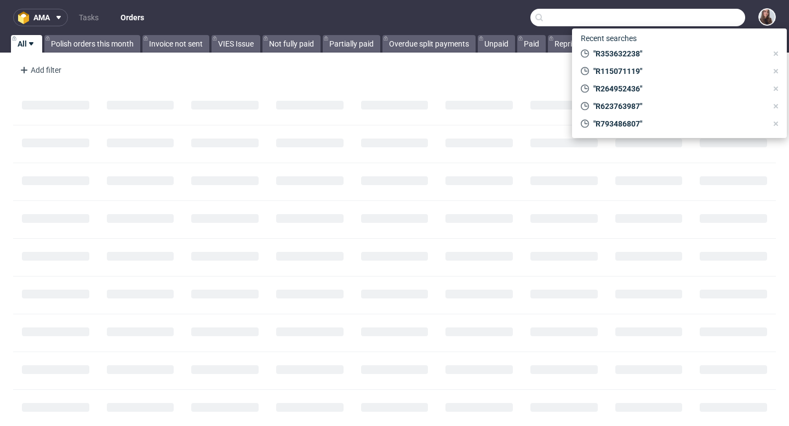
paste input "R503488468"
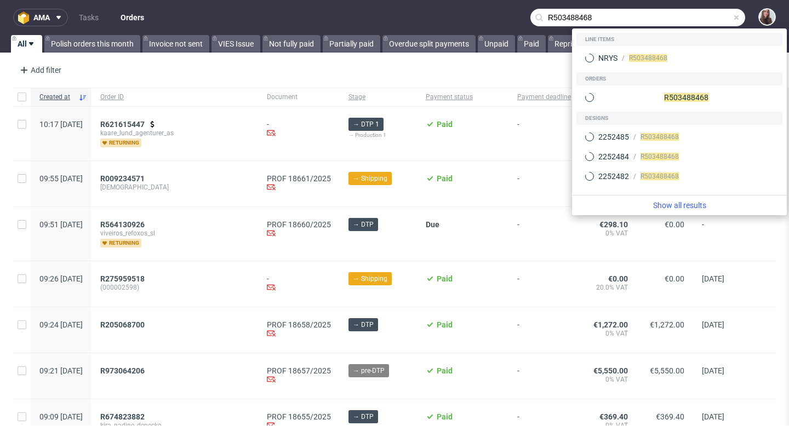
type input "R503488468"
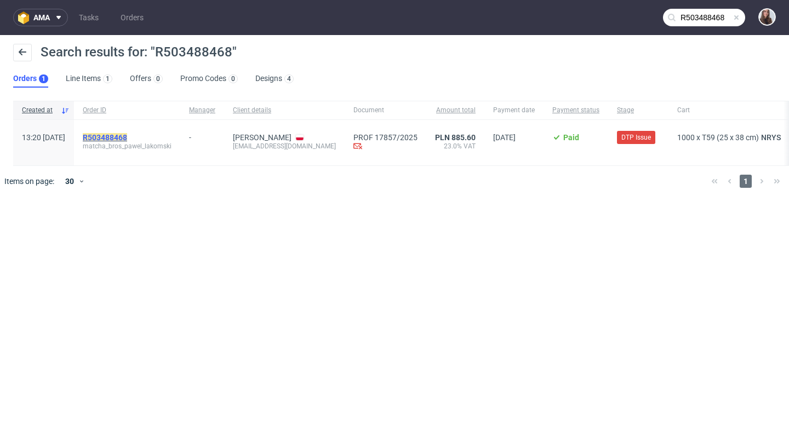
click at [127, 133] on mark "R503488468" at bounding box center [105, 137] width 44 height 9
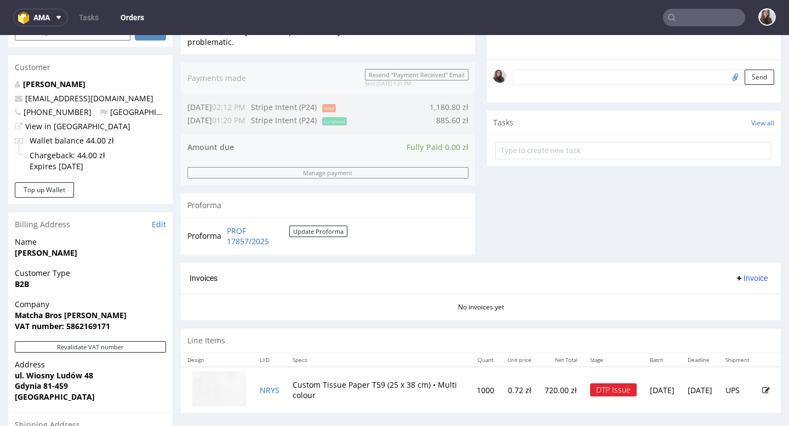
scroll to position [346, 0]
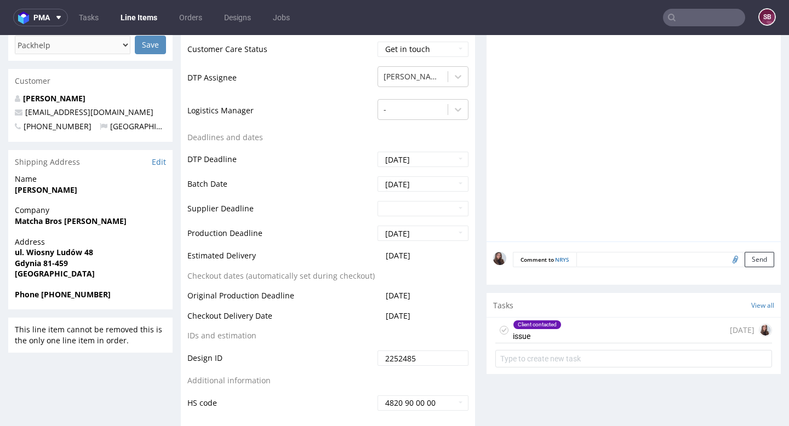
scroll to position [362, 0]
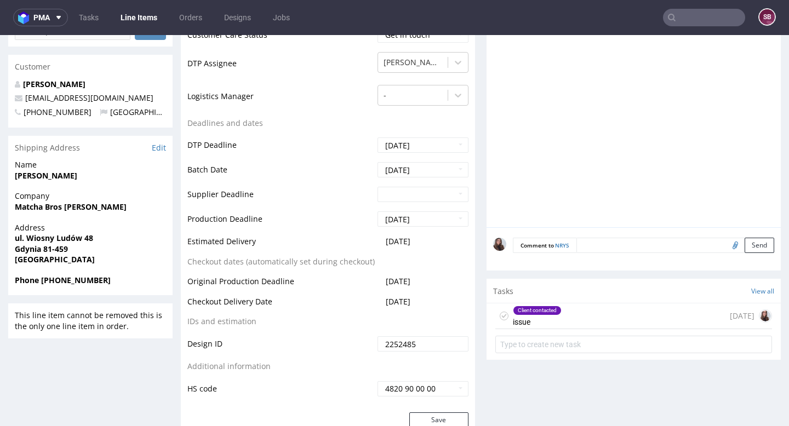
click at [547, 310] on div "Client contacted" at bounding box center [537, 310] width 48 height 9
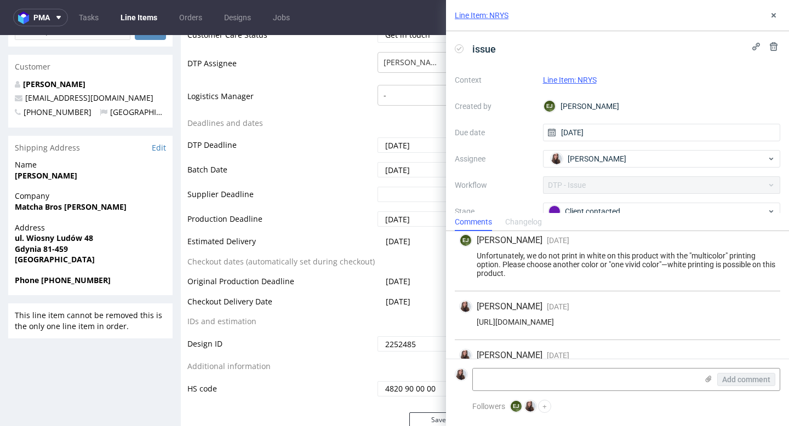
scroll to position [7, 0]
click at [546, 377] on textarea at bounding box center [585, 380] width 225 height 22
paste textarea "W takim razie chciałabym zmienić projekt na Logo w kolorze tego beżu Pantone P1…"
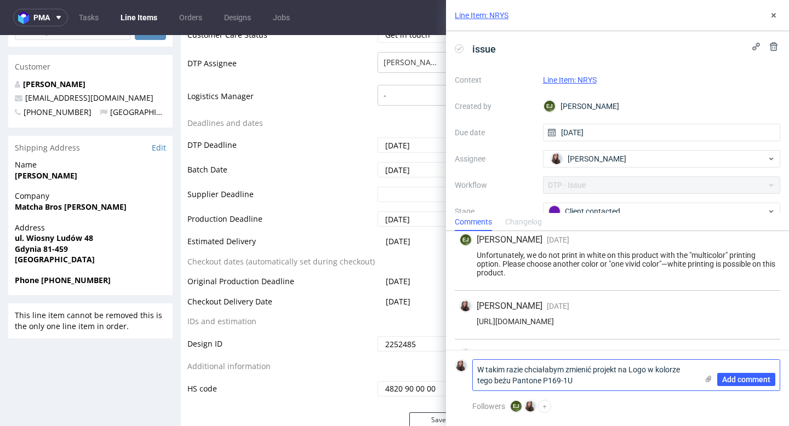
paste textarea "- tylko czy mogłabym poprosić o wizualizacje ? Bo jeżeli to nie będzie dobrze w…"
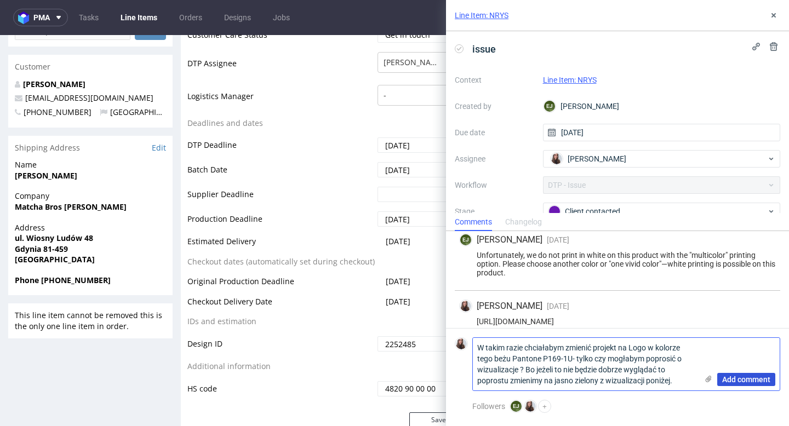
type textarea "W takim razie chciałabym zmienić projekt na Logo w kolorze tego beżu Pantone P1…"
click at [745, 380] on span "Add comment" at bounding box center [746, 380] width 48 height 8
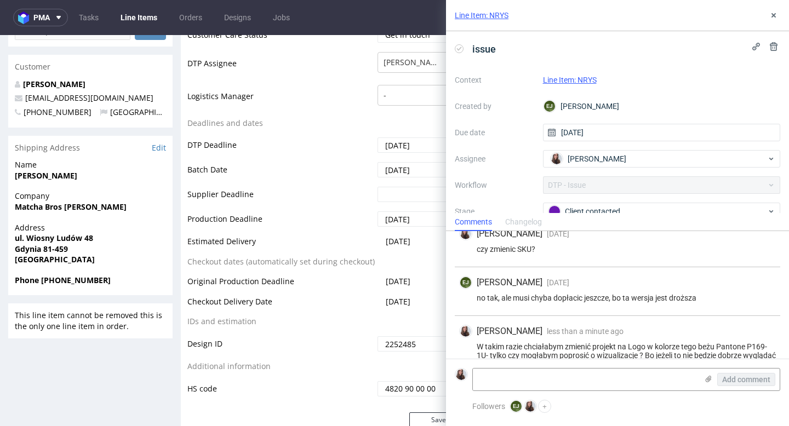
scroll to position [473, 0]
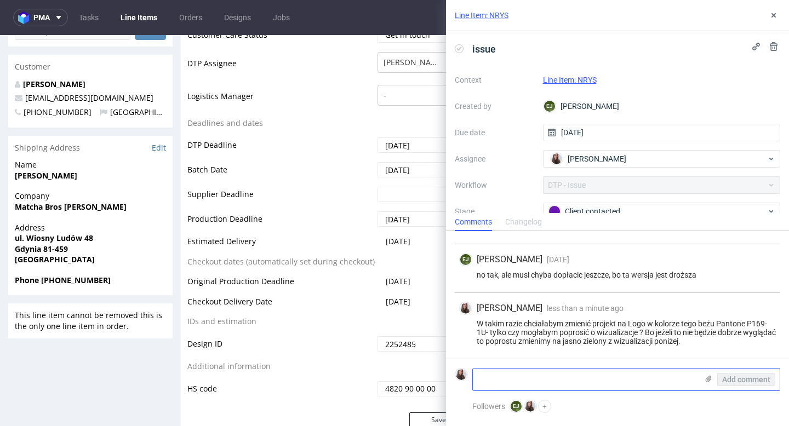
click at [706, 377] on icon at bounding box center [708, 379] width 9 height 9
click at [0, 0] on input "file" at bounding box center [0, 0] width 0 height 0
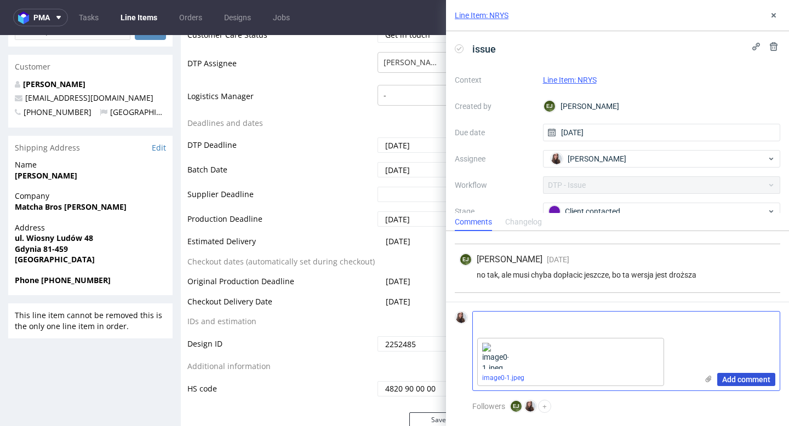
click at [757, 376] on span "Add comment" at bounding box center [746, 380] width 48 height 8
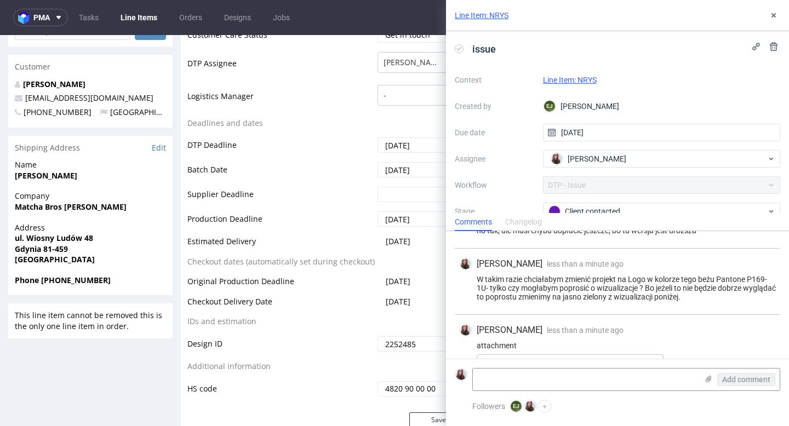
scroll to position [570, 0]
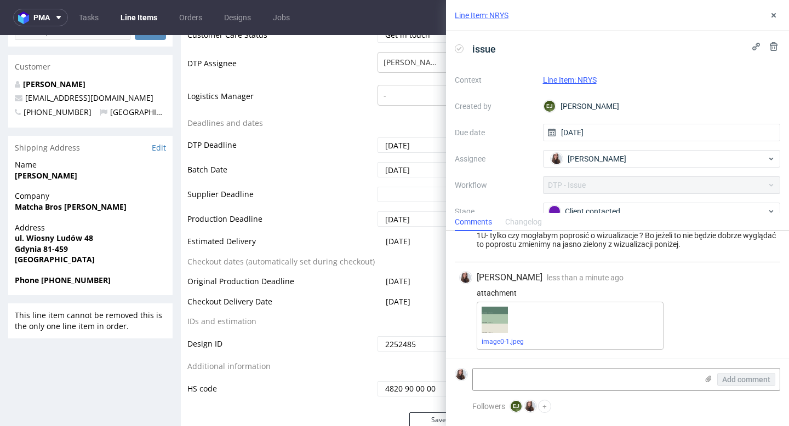
click at [567, 78] on link "Line Item: NRYS" at bounding box center [570, 80] width 54 height 9
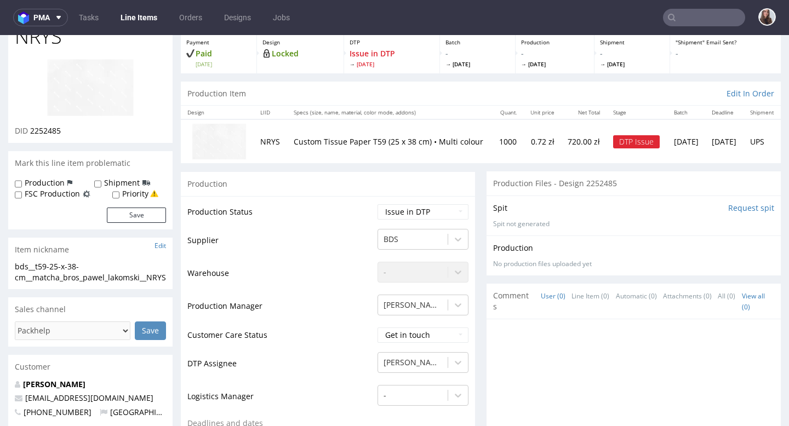
scroll to position [68, 0]
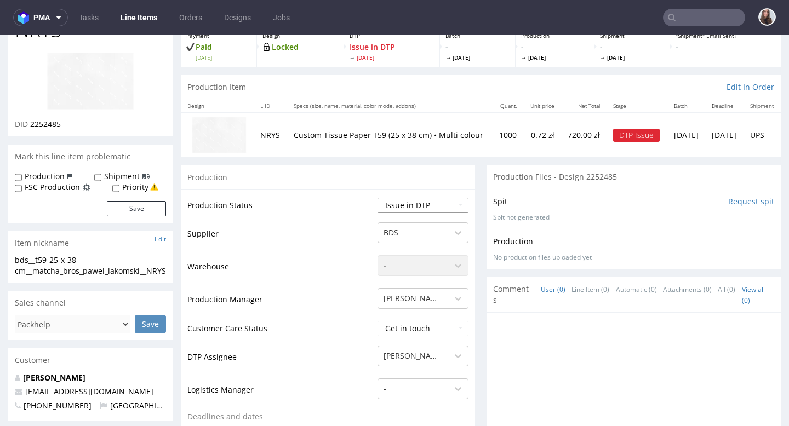
click at [408, 210] on select "Waiting for Artwork Waiting for Diecut Waiting for Mockup Waiting for DTP Waiti…" at bounding box center [422, 205] width 91 height 15
select select "back_for_dtp"
click at [377, 198] on select "Waiting for Artwork Waiting for Diecut Waiting for Mockup Waiting for DTP Waiti…" at bounding box center [422, 205] width 91 height 15
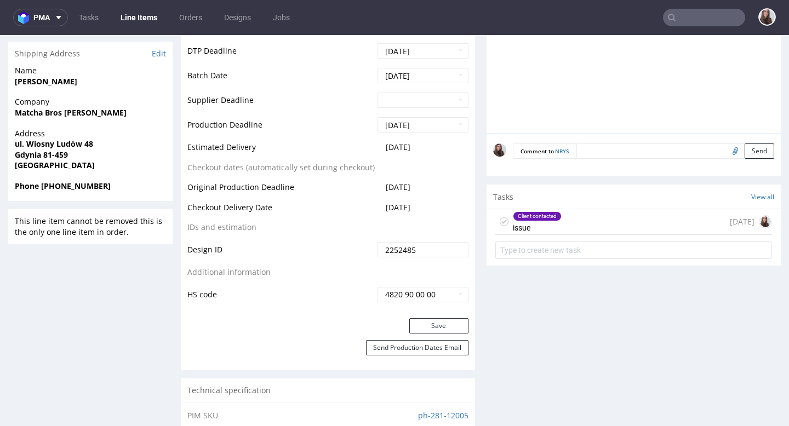
scroll to position [481, 0]
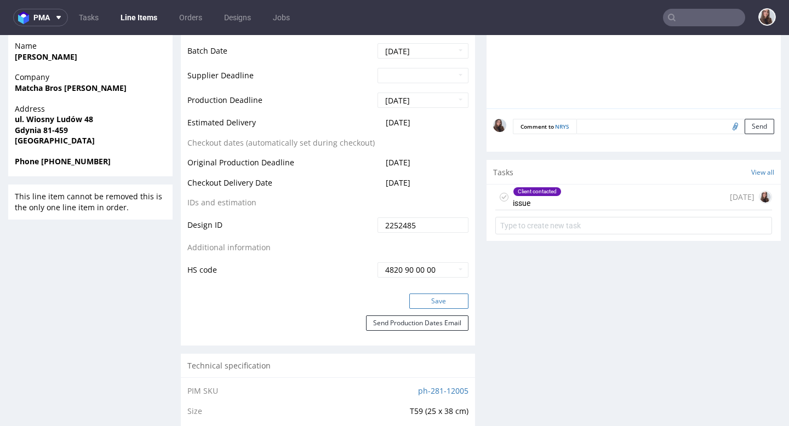
click at [434, 297] on button "Save" at bounding box center [438, 301] width 59 height 15
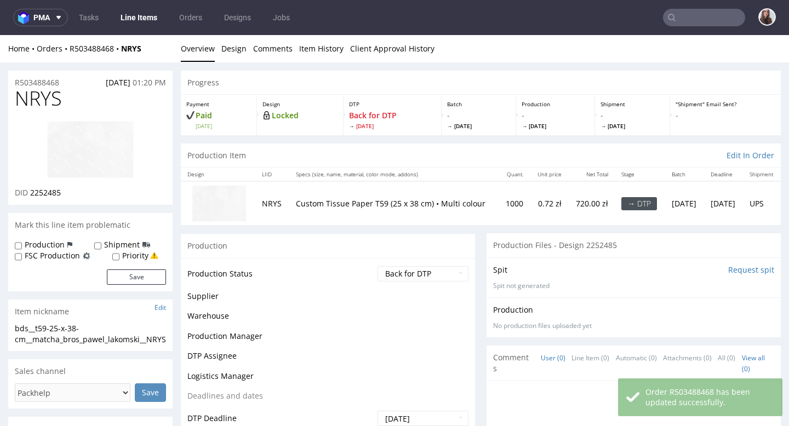
scroll to position [473, 0]
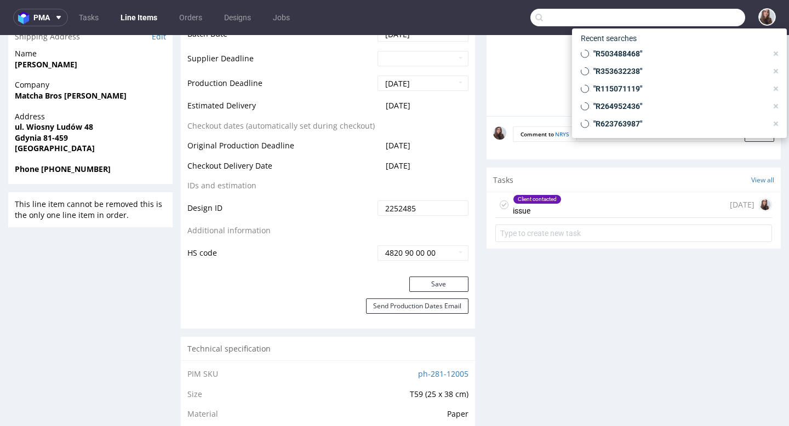
click at [681, 18] on input "text" at bounding box center [637, 18] width 215 height 18
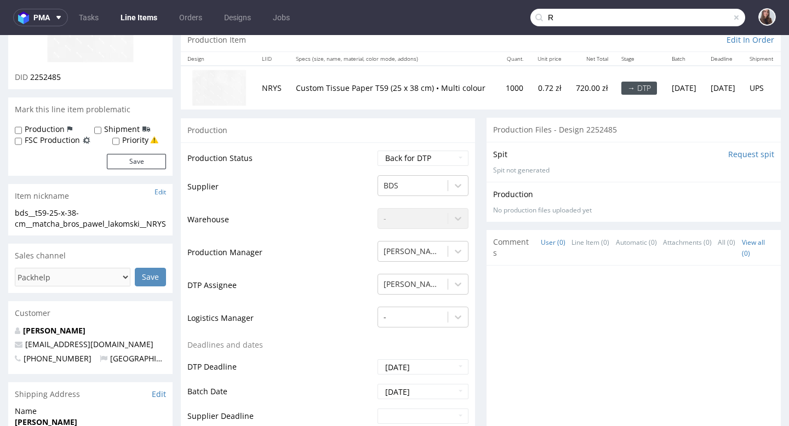
scroll to position [0, 0]
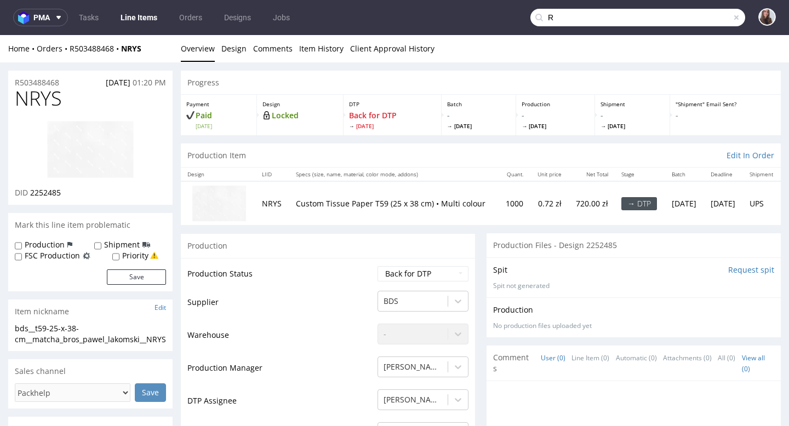
click at [562, 9] on input "R" at bounding box center [637, 18] width 215 height 18
click at [566, 19] on input "R" at bounding box center [637, 18] width 215 height 18
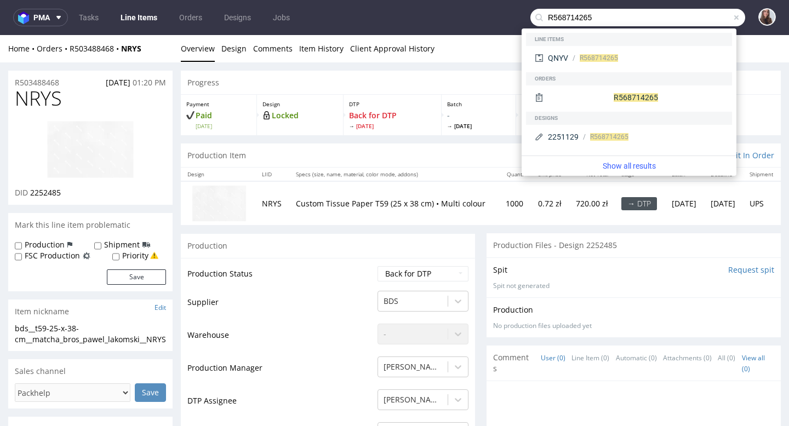
type input "R568714265"
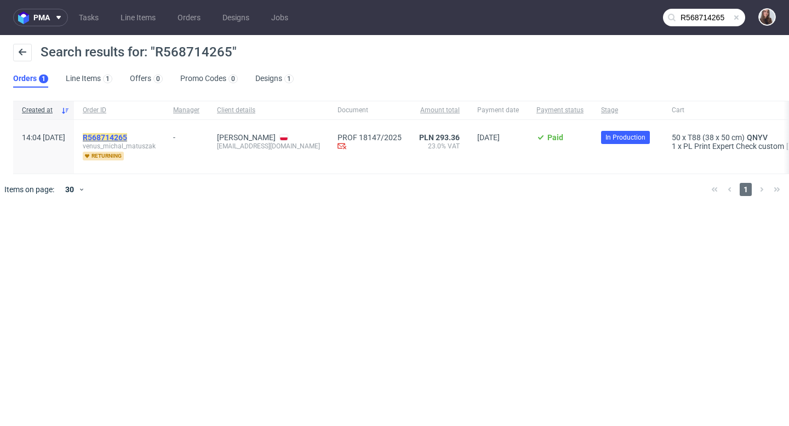
click at [127, 133] on mark "R568714265" at bounding box center [105, 137] width 44 height 9
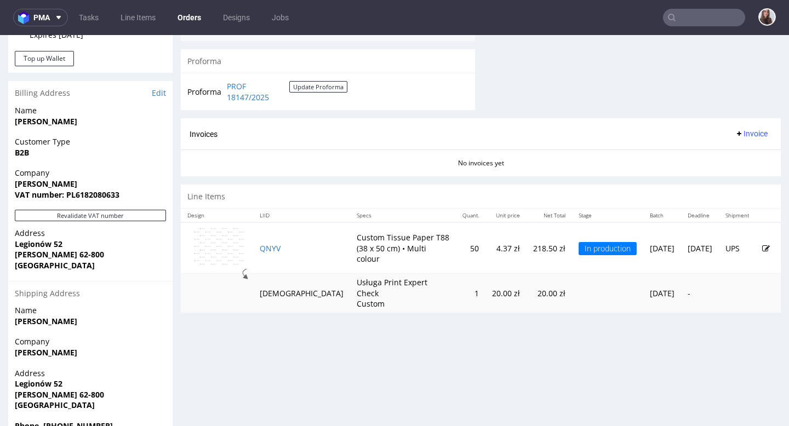
scroll to position [475, 0]
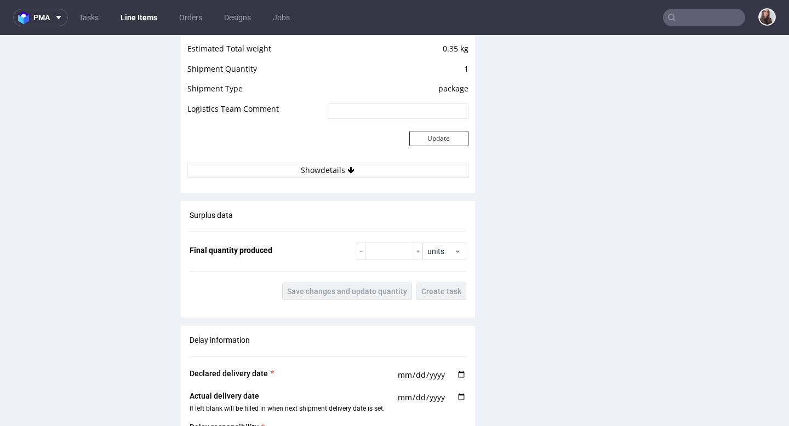
scroll to position [1066, 0]
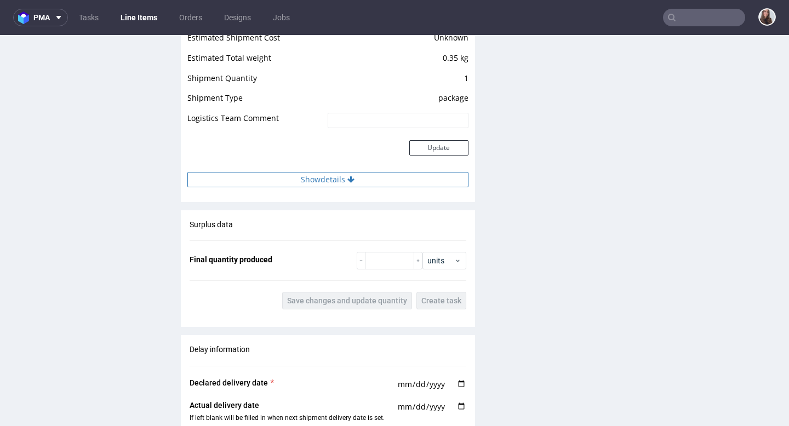
click at [344, 180] on button "Show details" at bounding box center [327, 179] width 281 height 15
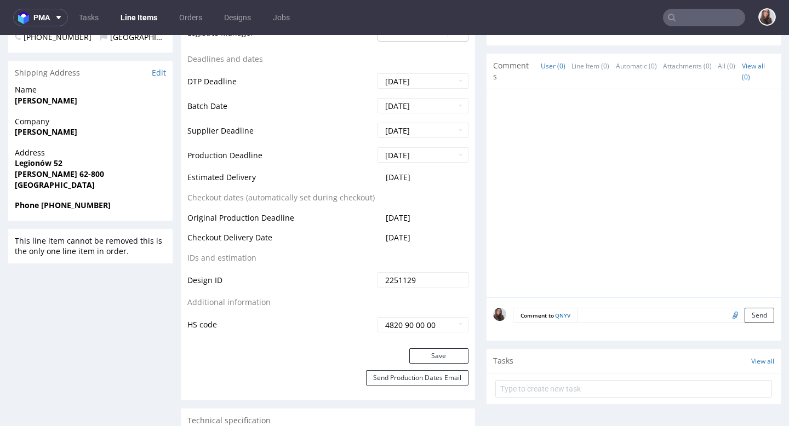
scroll to position [446, 0]
drag, startPoint x: 427, startPoint y: 176, endPoint x: 370, endPoint y: 176, distance: 57.0
click at [375, 176] on td "[DATE]" at bounding box center [422, 180] width 94 height 20
click at [356, 174] on td "Estimated Delivery" at bounding box center [280, 180] width 187 height 20
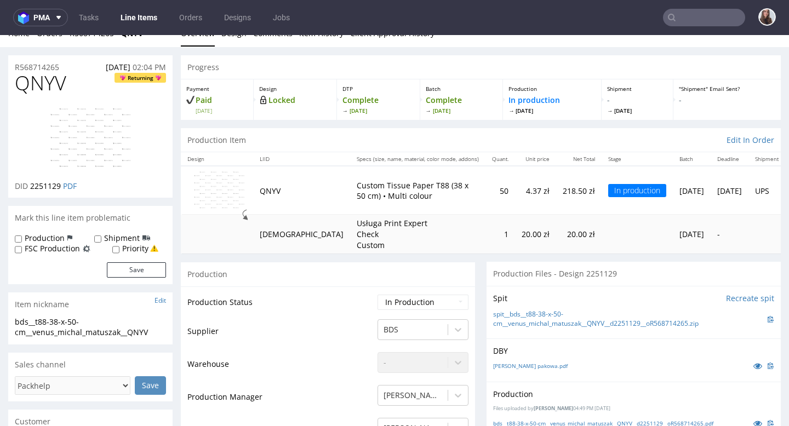
scroll to position [0, 0]
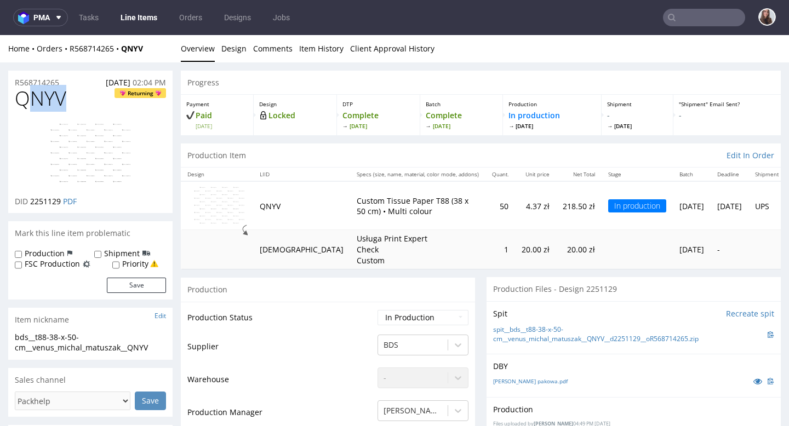
drag, startPoint x: 74, startPoint y: 102, endPoint x: 22, endPoint y: 101, distance: 51.5
click at [22, 101] on h1 "QNYV Returning" at bounding box center [90, 99] width 151 height 22
drag, startPoint x: 15, startPoint y: 96, endPoint x: 75, endPoint y: 96, distance: 59.2
click at [75, 96] on h1 "QNYV Returning" at bounding box center [90, 99] width 151 height 22
copy span "QNYV"
